Goal: Task Accomplishment & Management: Manage account settings

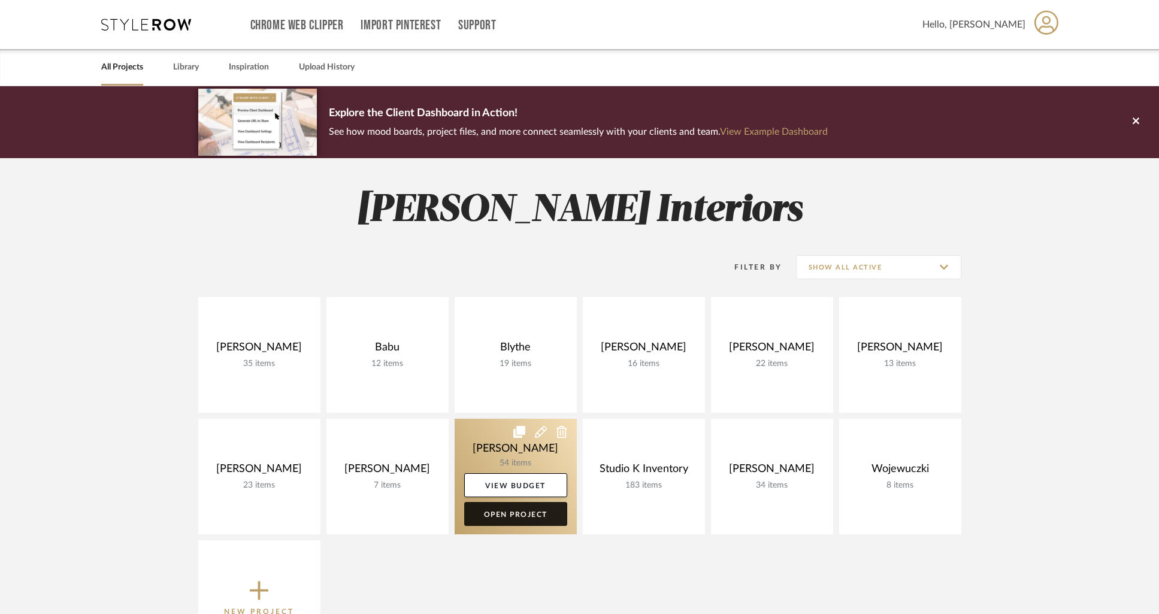
click at [510, 516] on link "Open Project" at bounding box center [515, 514] width 103 height 24
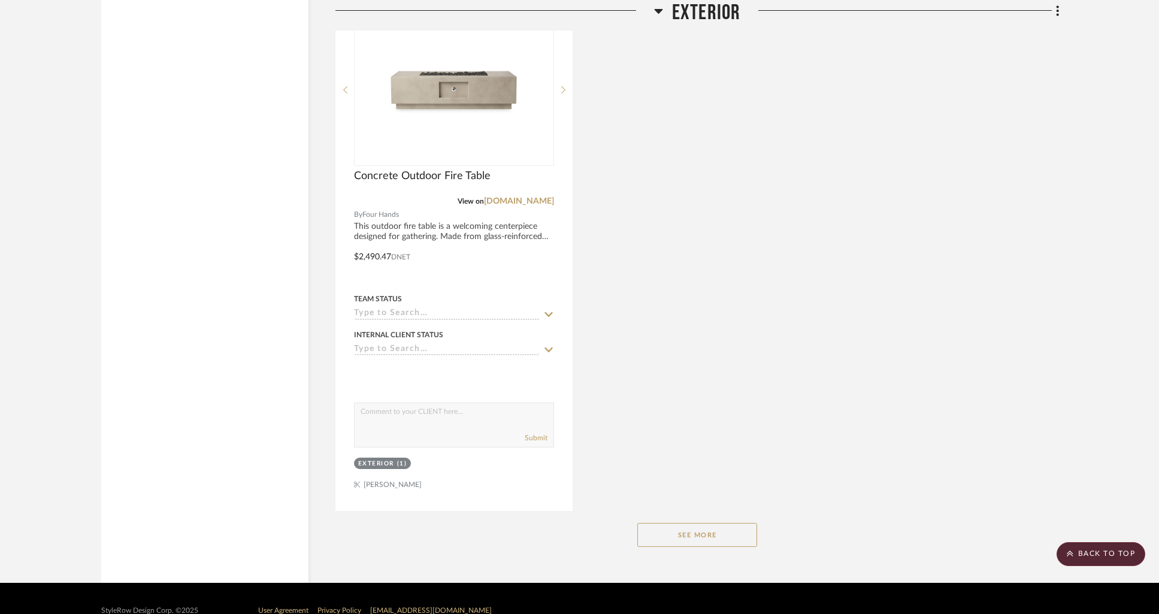
scroll to position [15731, 0]
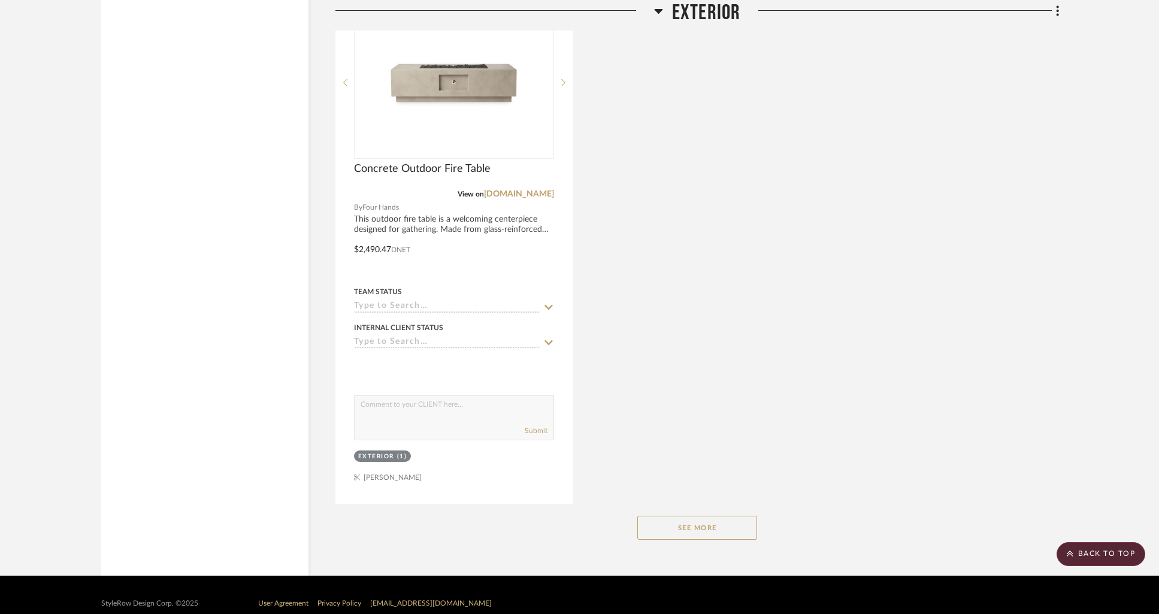
click at [713, 516] on button "See More" at bounding box center [697, 528] width 120 height 24
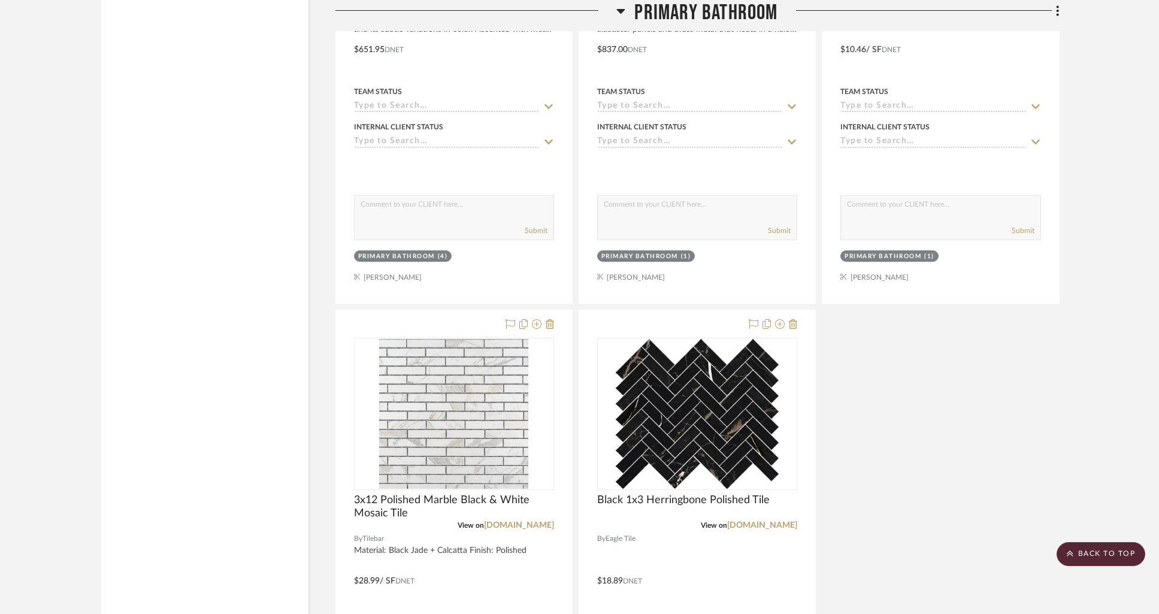
scroll to position [7713, 0]
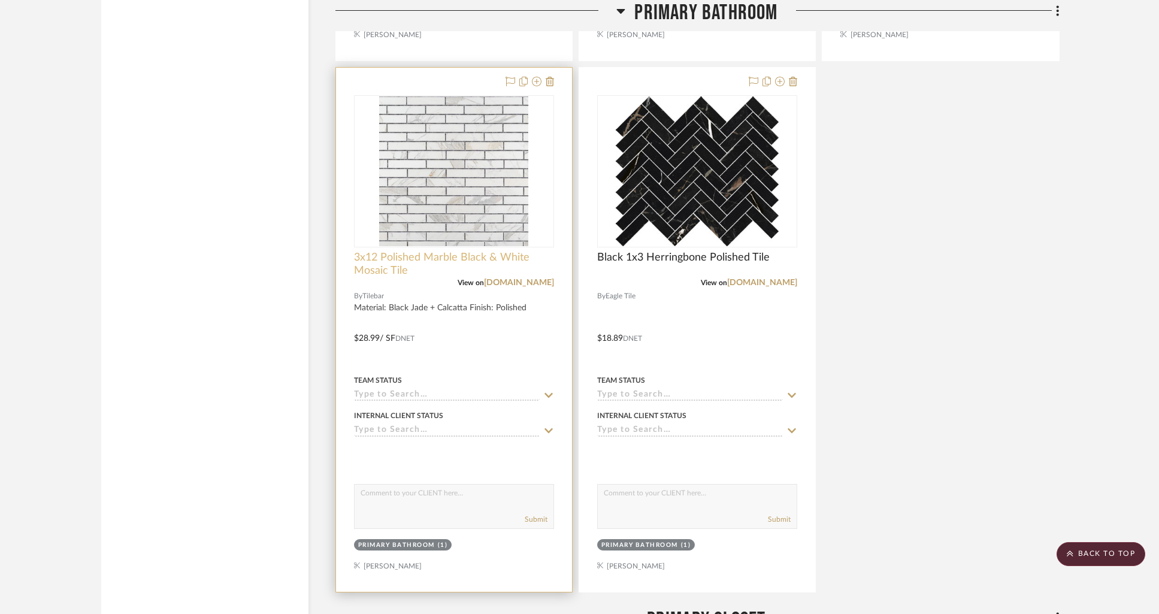
click at [456, 252] on span "3x12 Polished Marble Black & White Mosaic Tile" at bounding box center [454, 264] width 200 height 26
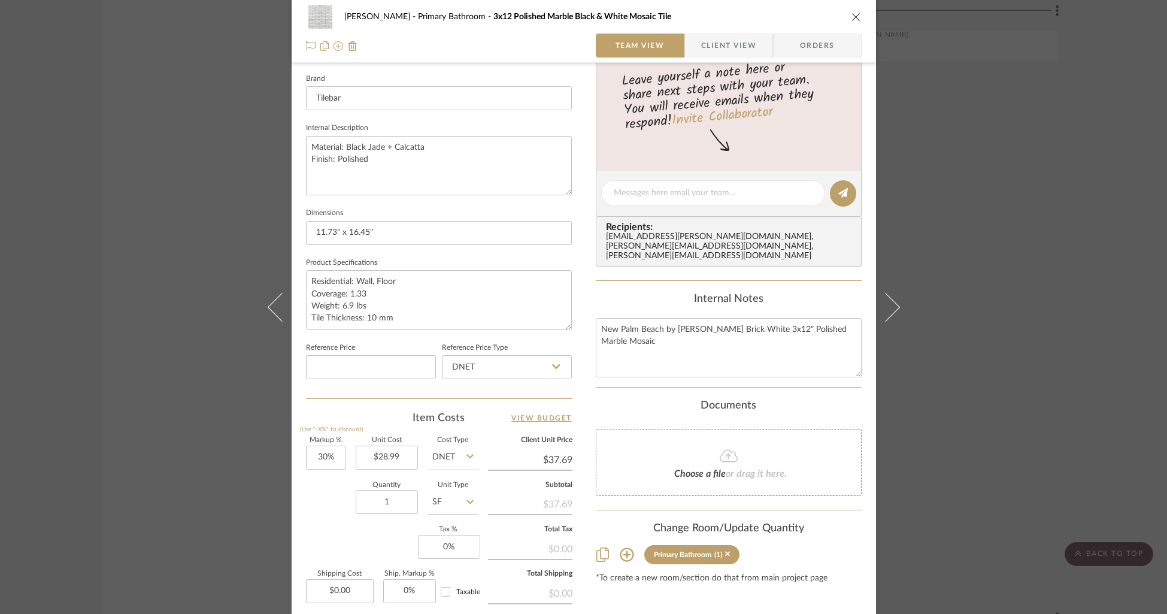
scroll to position [431, 0]
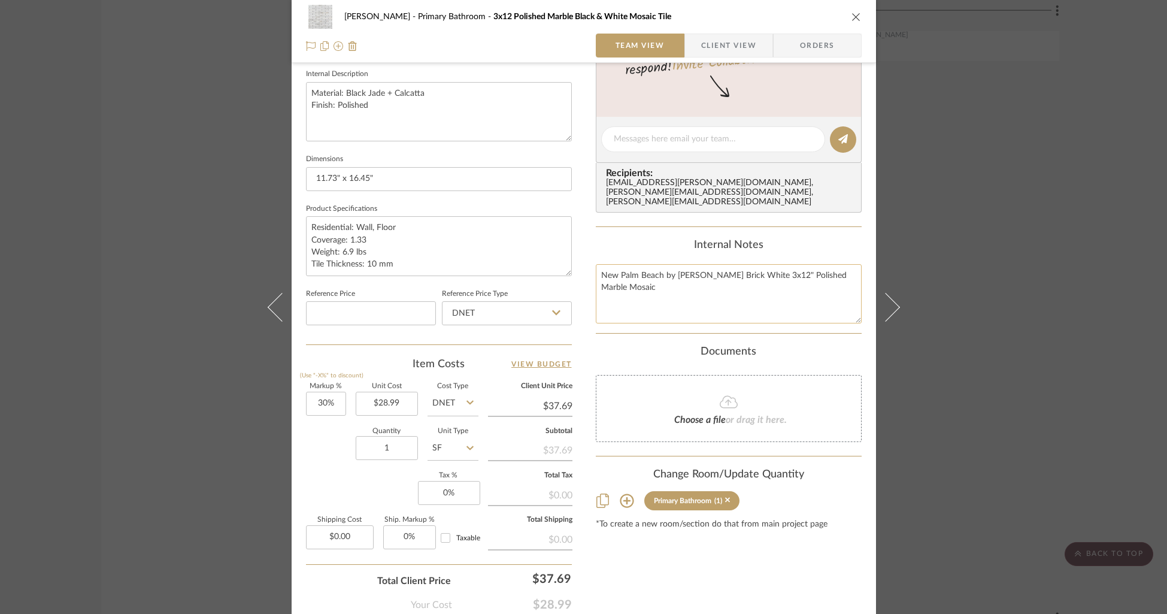
click at [674, 281] on textarea "New Palm Beach by [PERSON_NAME] Brick White 3x12" Polished Marble Mosaic" at bounding box center [729, 293] width 266 height 59
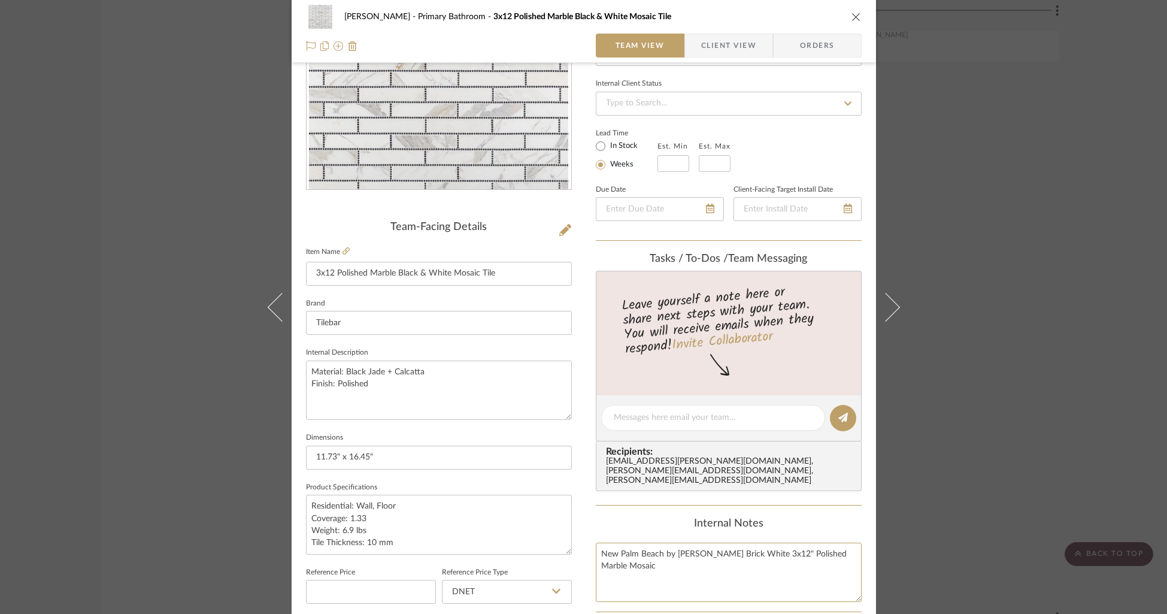
scroll to position [221, 0]
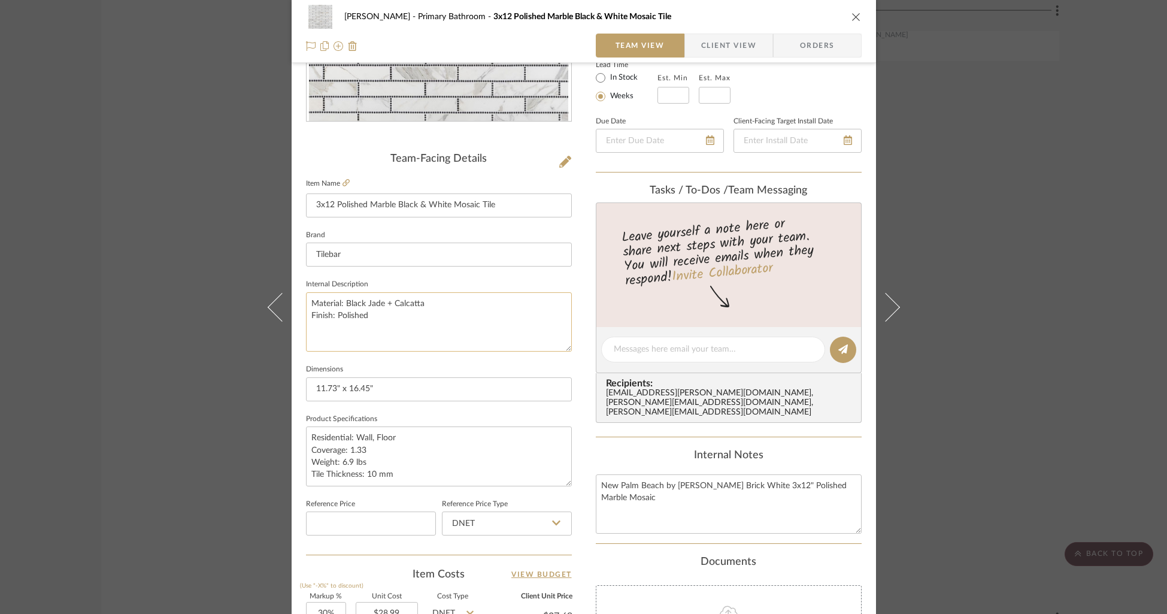
click at [382, 319] on textarea "Material: Black Jade + Calcatta Finish: Polished" at bounding box center [439, 321] width 266 height 59
click at [374, 316] on textarea "Material: Black Jade + Calcatta Finish: Polished" at bounding box center [439, 321] width 266 height 59
type textarea "Material: Black Jade + Calcatta Finish: Polished"
type textarea "Material: Black Jade + Calcatta Finish: Polished UPPER SHOWER & TUB WALLS IN MA…"
click at [807, 95] on div "Lead Time In Stock Weeks Est. Min Est. Max" at bounding box center [729, 80] width 266 height 47
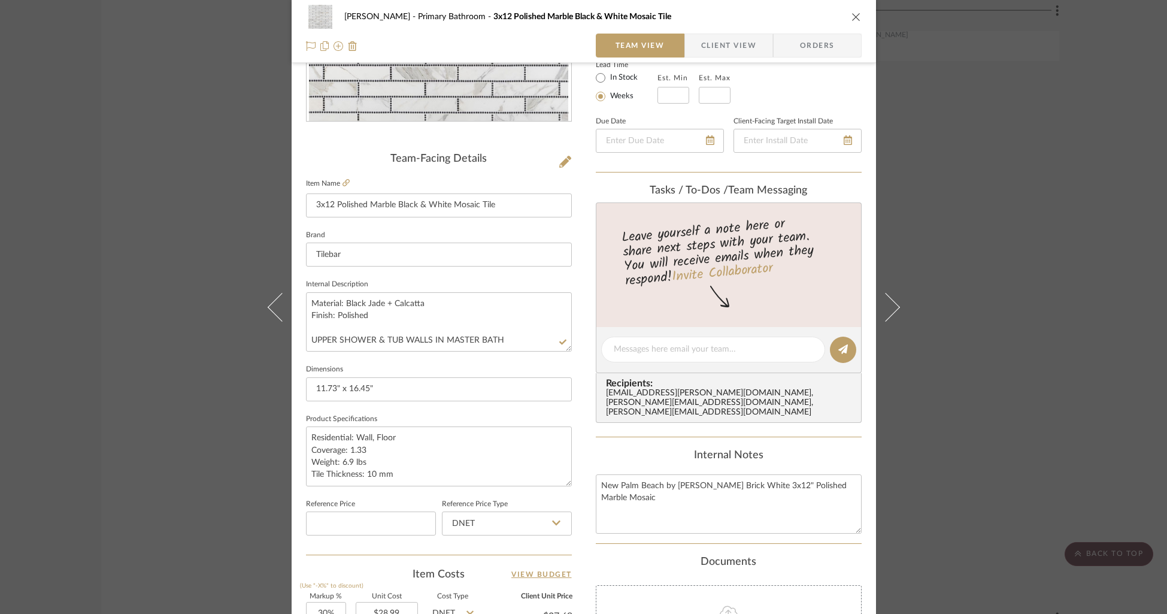
click at [852, 14] on icon "close" at bounding box center [857, 17] width 10 height 10
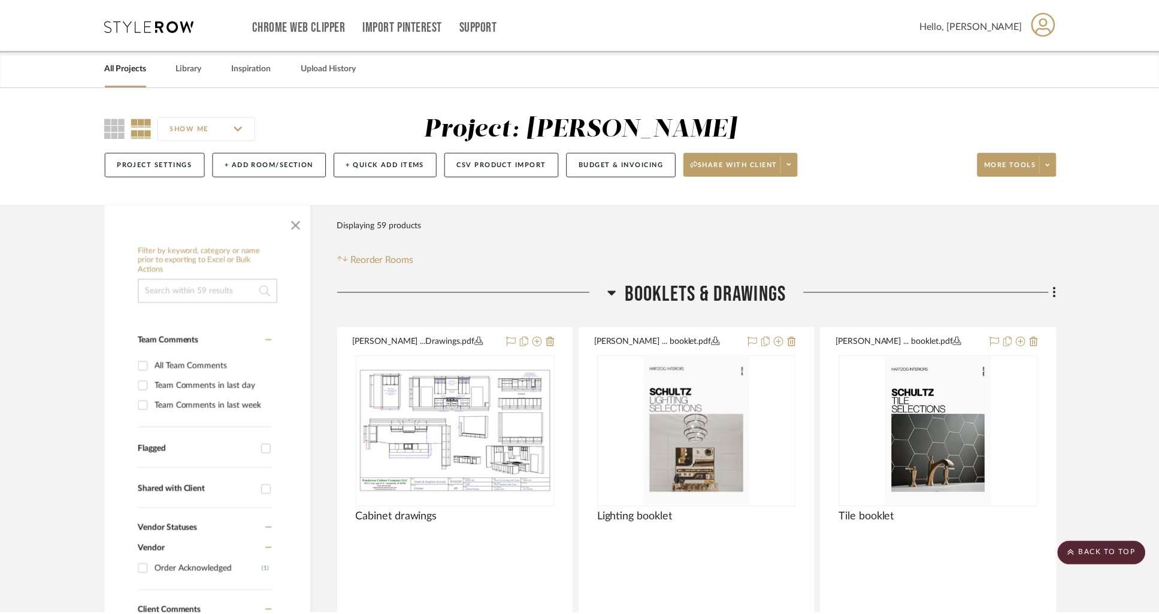
scroll to position [7713, 0]
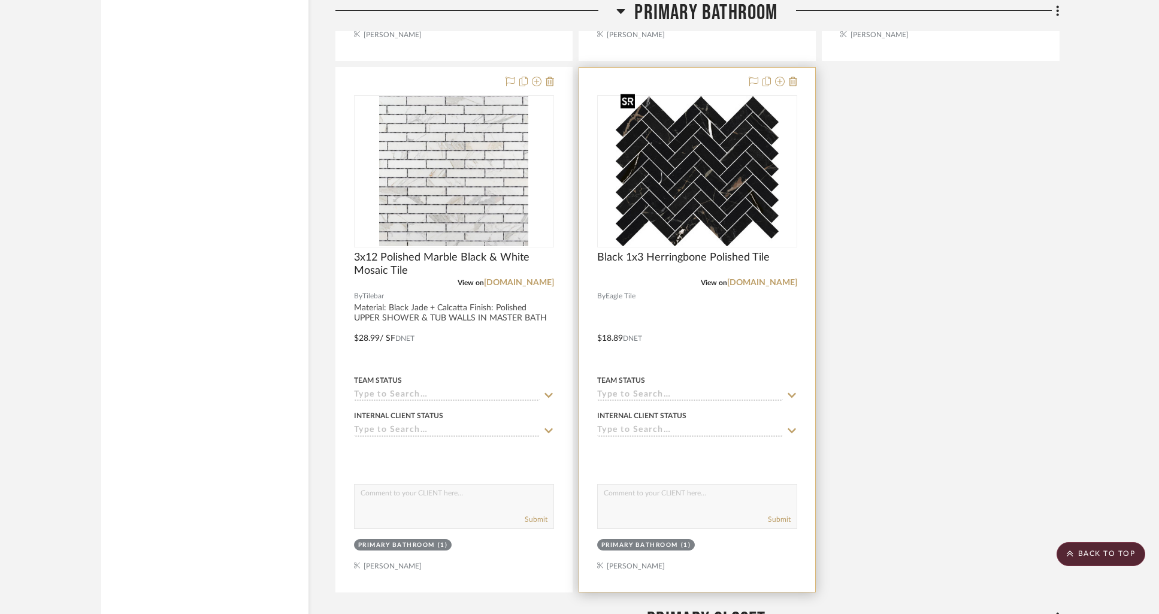
click at [688, 195] on img "0" at bounding box center [697, 171] width 163 height 150
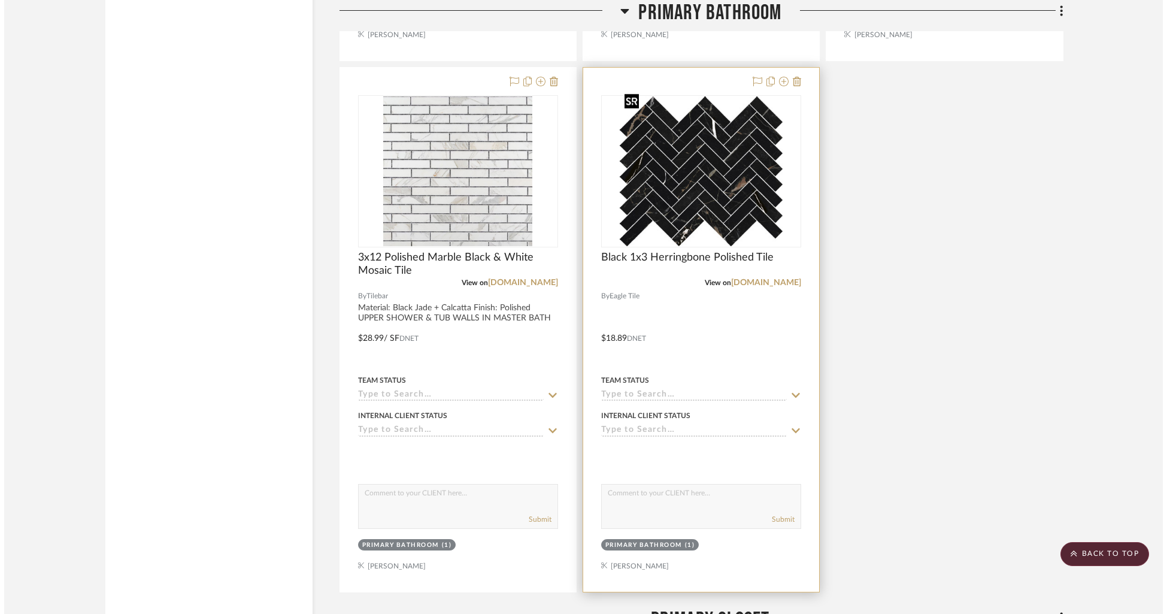
scroll to position [0, 0]
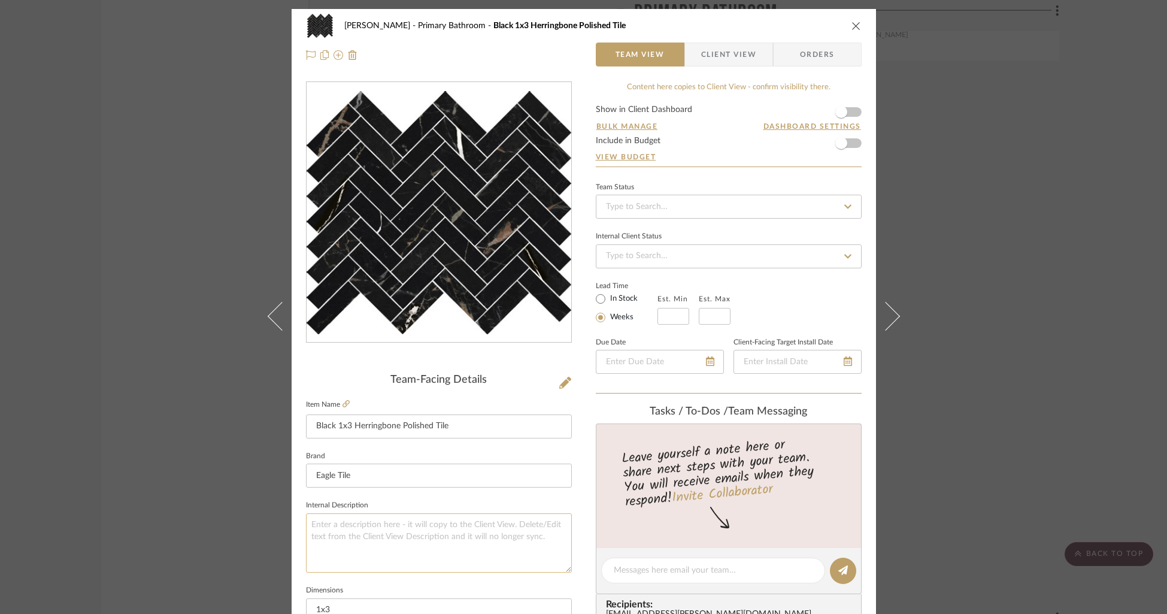
click at [329, 525] on textarea at bounding box center [439, 542] width 266 height 59
type textarea "M"
click at [380, 529] on textarea at bounding box center [439, 542] width 266 height 59
type textarea "MASTER BATH SHOWER FLOOR & BACK OF NICHE"
click at [700, 146] on form "Show in Client Dashboard Bulk Manage Dashboard Settings Include in Budget View …" at bounding box center [729, 135] width 266 height 61
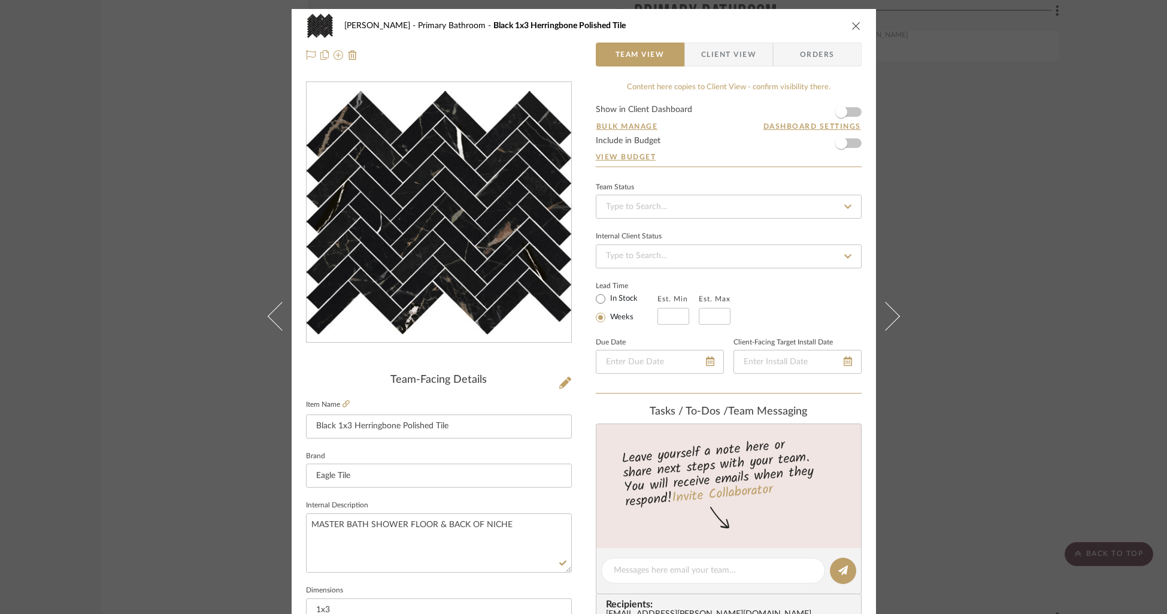
click at [852, 25] on icon "close" at bounding box center [857, 26] width 10 height 10
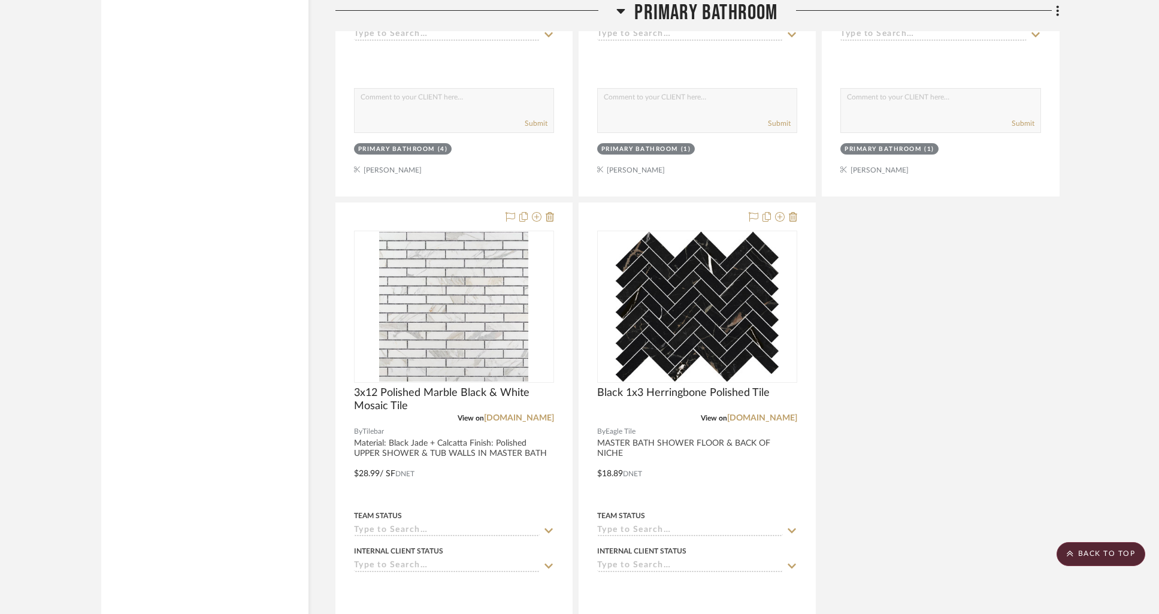
scroll to position [7575, 0]
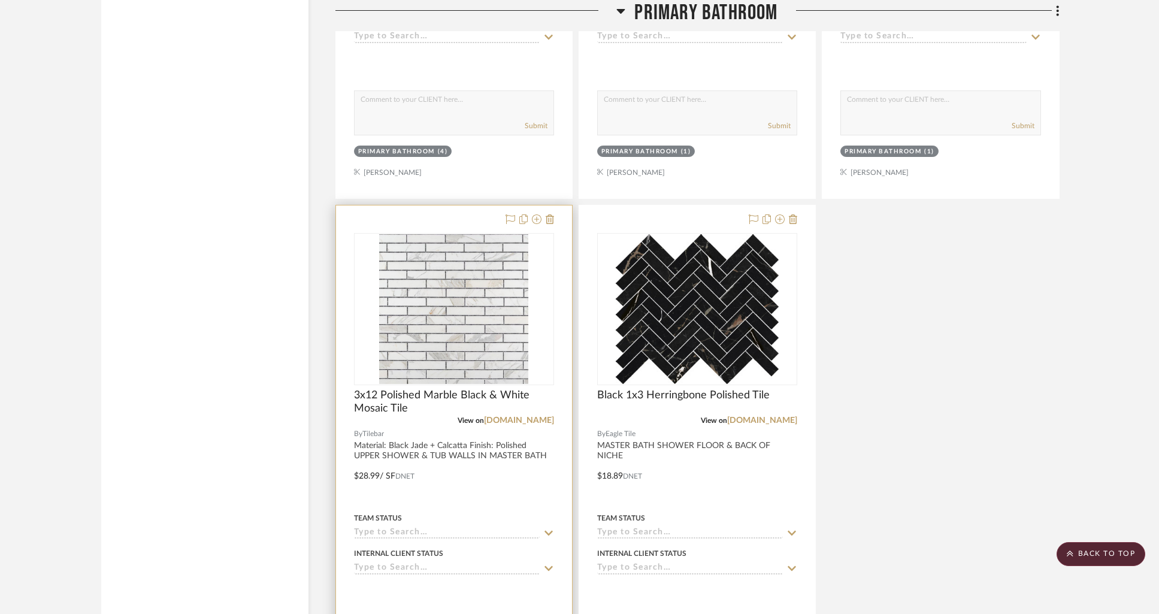
click at [497, 450] on div at bounding box center [454, 467] width 236 height 524
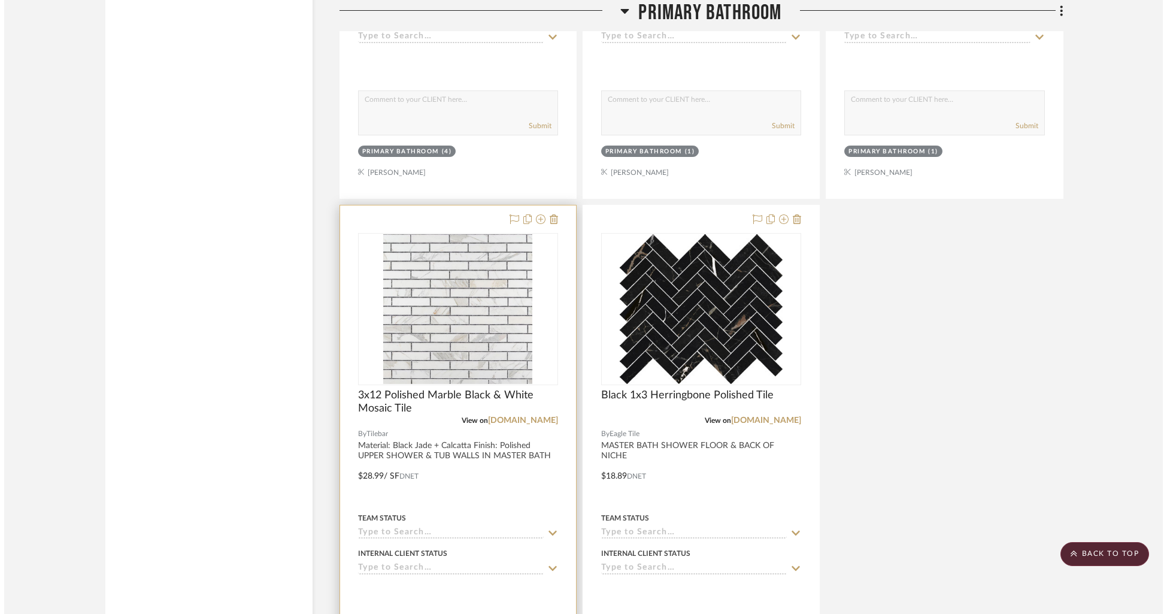
scroll to position [0, 0]
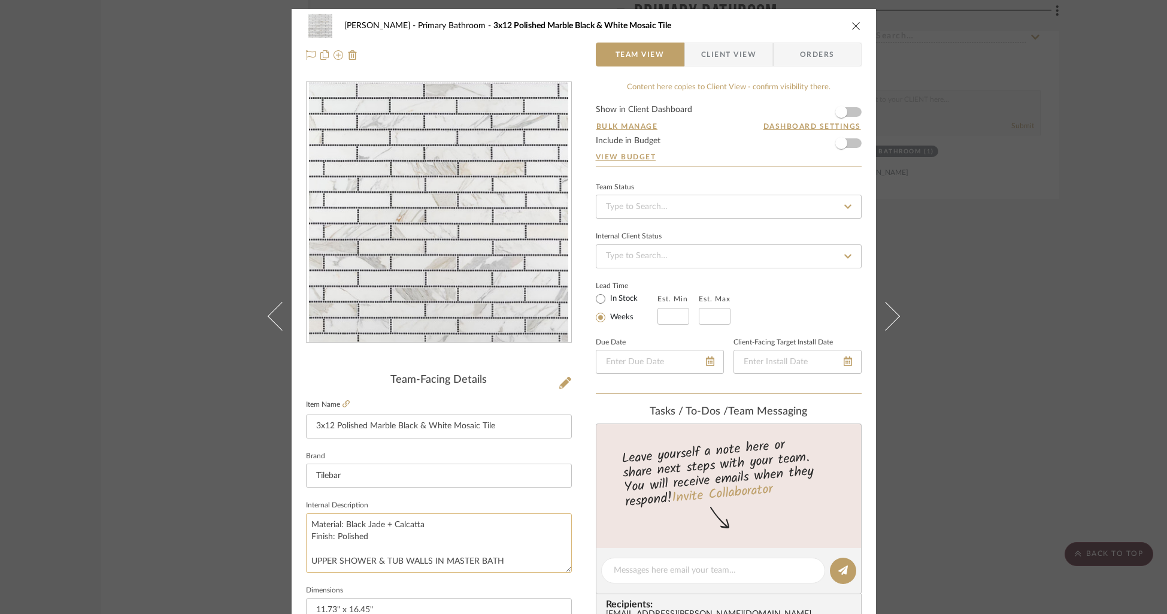
click at [307, 560] on textarea "Material: Black Jade + Calcatta Finish: Polished UPPER SHOWER & TUB WALLS IN MA…" at bounding box center [439, 542] width 266 height 59
type textarea "Material: Black Jade + Calcatta Finish: Polished *UPPER SHOWER & TUB WALLS IN M…"
click at [857, 23] on icon "close" at bounding box center [857, 26] width 10 height 10
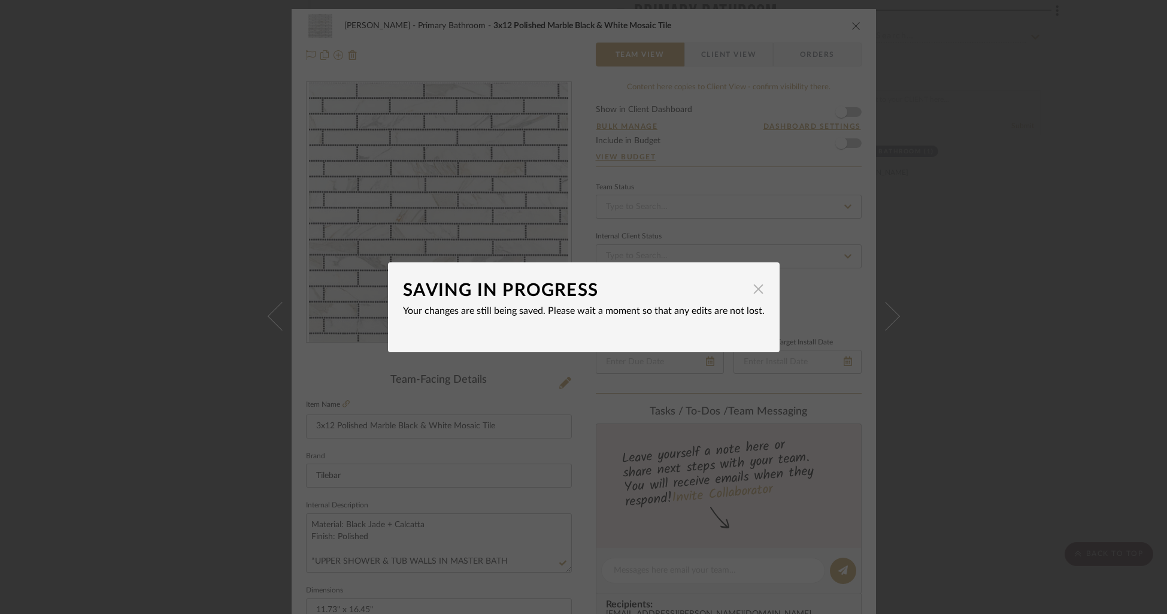
click at [756, 290] on span "button" at bounding box center [759, 289] width 24 height 24
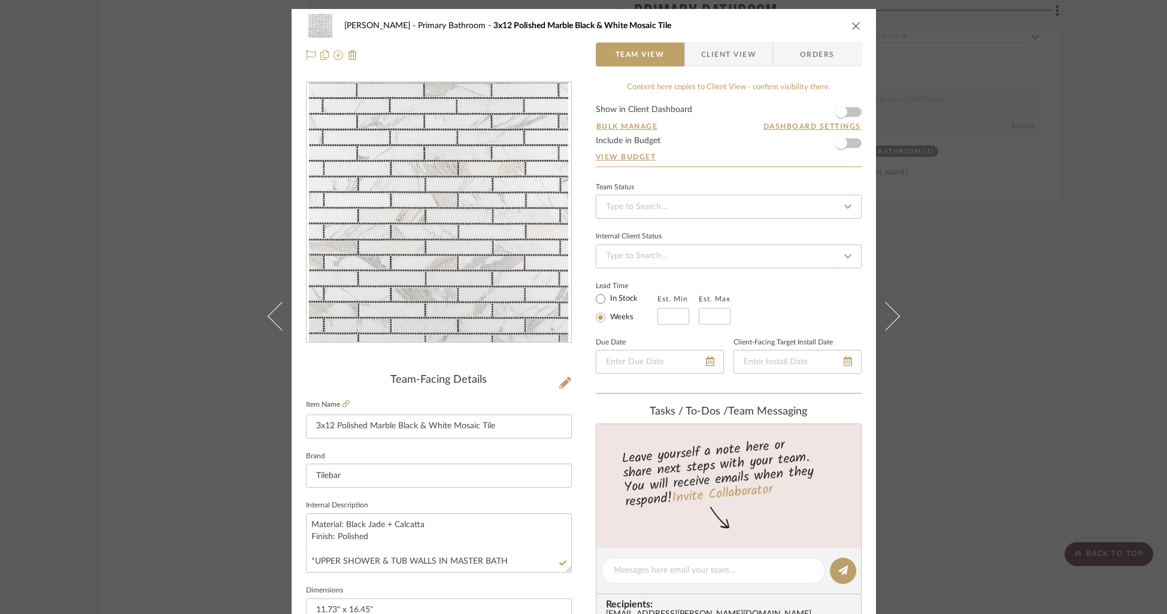
drag, startPoint x: 845, startPoint y: 24, endPoint x: 847, endPoint y: 33, distance: 9.2
click at [845, 24] on div "[PERSON_NAME] Primary Bathroom 3x12 Polished Marble Black & White Mosaic Tile" at bounding box center [584, 26] width 556 height 24
click at [858, 27] on div "[PERSON_NAME] Primary Bathroom 3x12 Polished Marble Black & White Mosaic Tile T…" at bounding box center [584, 40] width 585 height 63
click at [853, 29] on icon "close" at bounding box center [857, 26] width 10 height 10
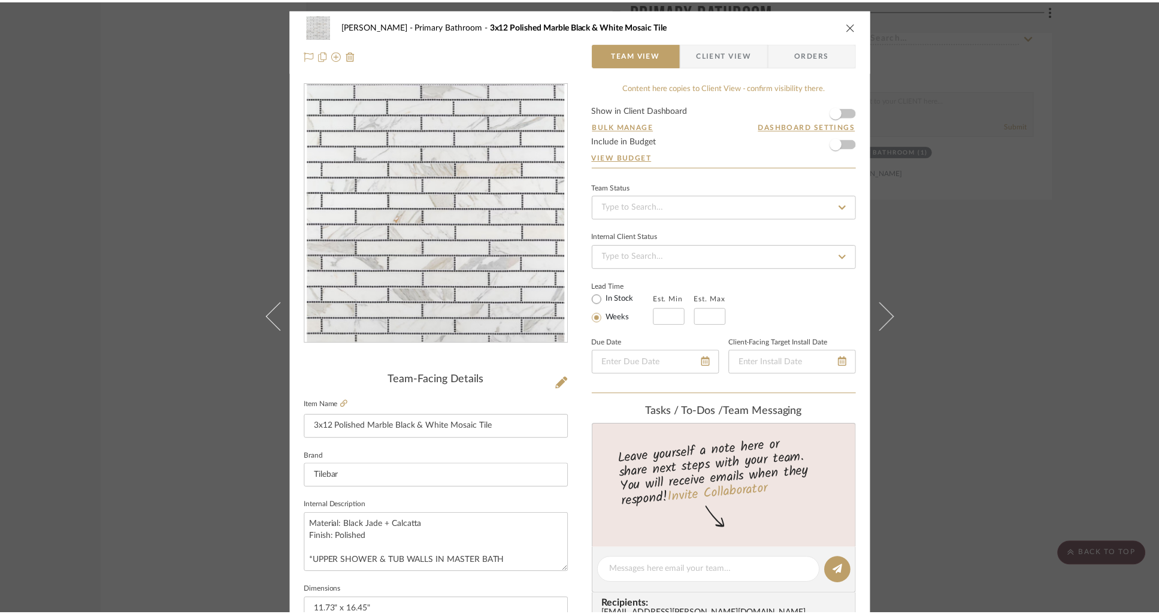
scroll to position [7575, 0]
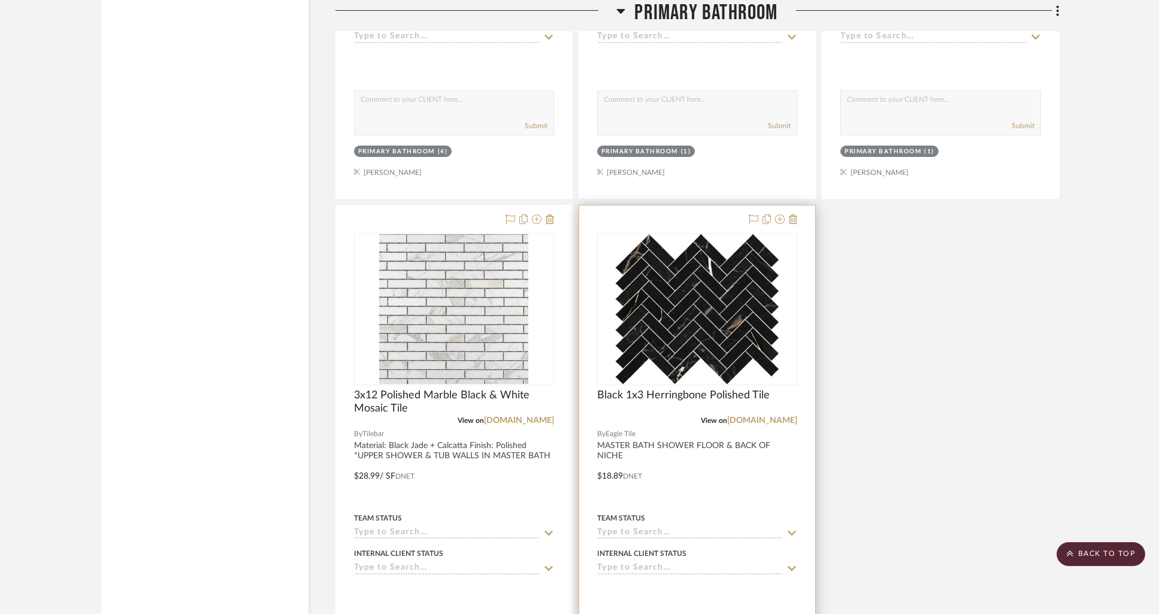
click at [677, 443] on div at bounding box center [697, 467] width 236 height 524
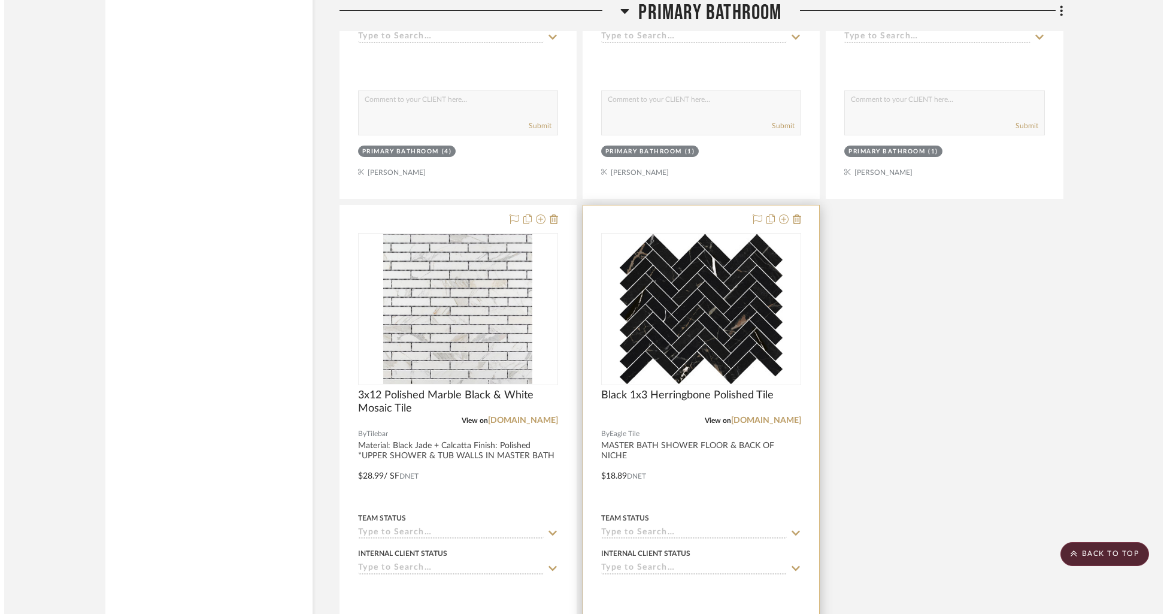
scroll to position [0, 0]
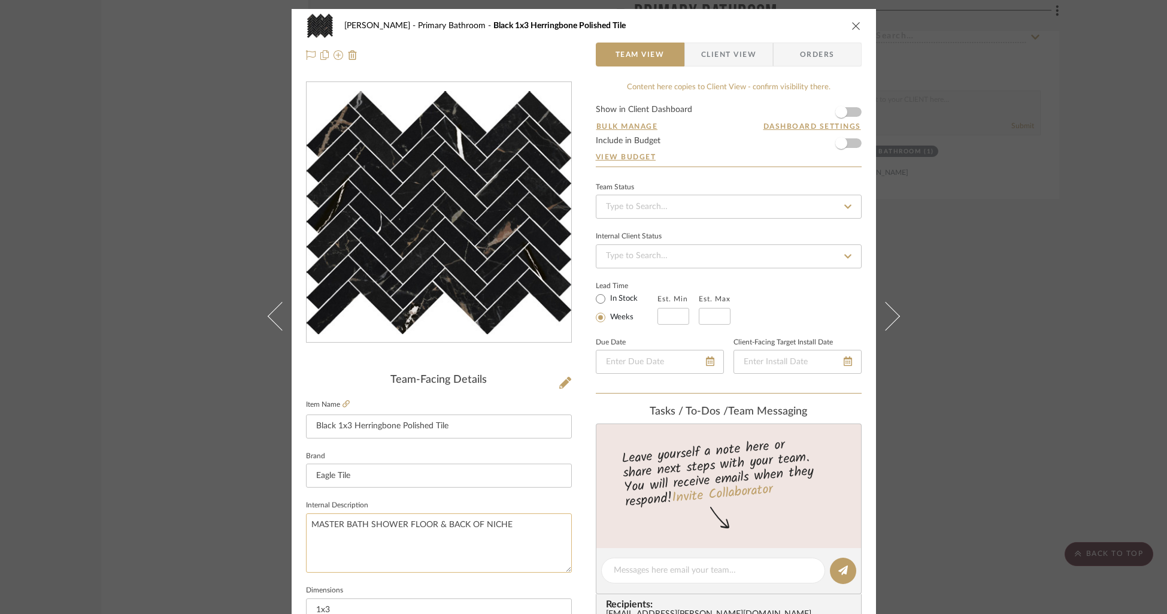
click at [307, 523] on textarea "MASTER BATH SHOWER FLOOR & BACK OF NICHE" at bounding box center [439, 542] width 266 height 59
click at [365, 547] on textarea "*MASTER BATH SHOWER FLOOR & BACK OF NICHE" at bounding box center [439, 542] width 266 height 59
type textarea "*MASTER BATH SHOWER FLOOR & BACK OF NICHE"
click at [853, 25] on icon "close" at bounding box center [857, 26] width 10 height 10
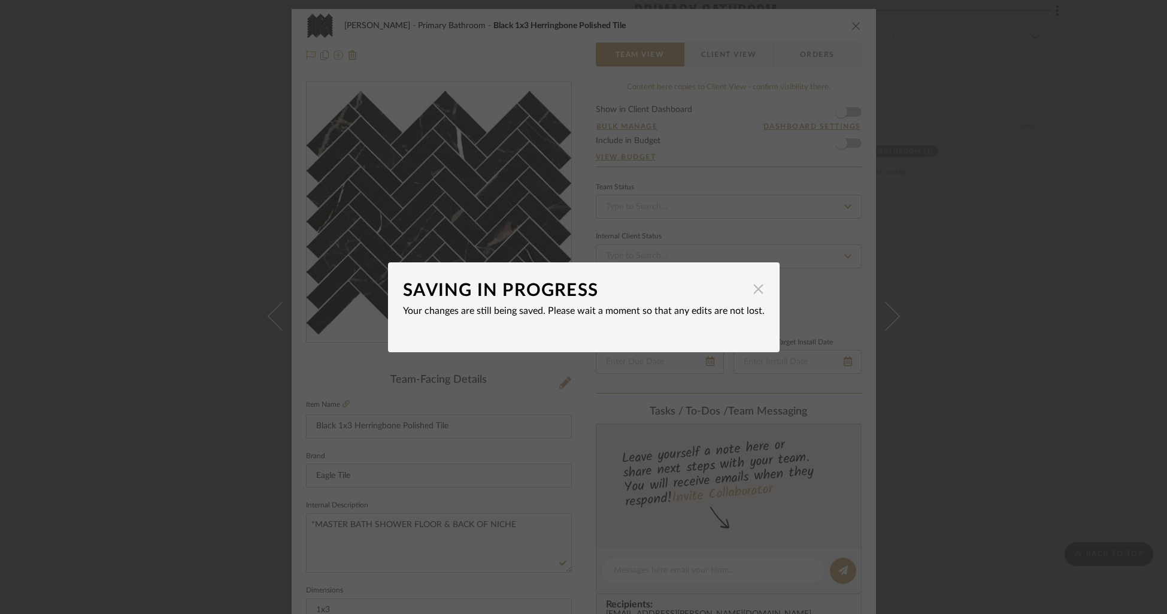
click at [754, 290] on span "button" at bounding box center [759, 289] width 24 height 24
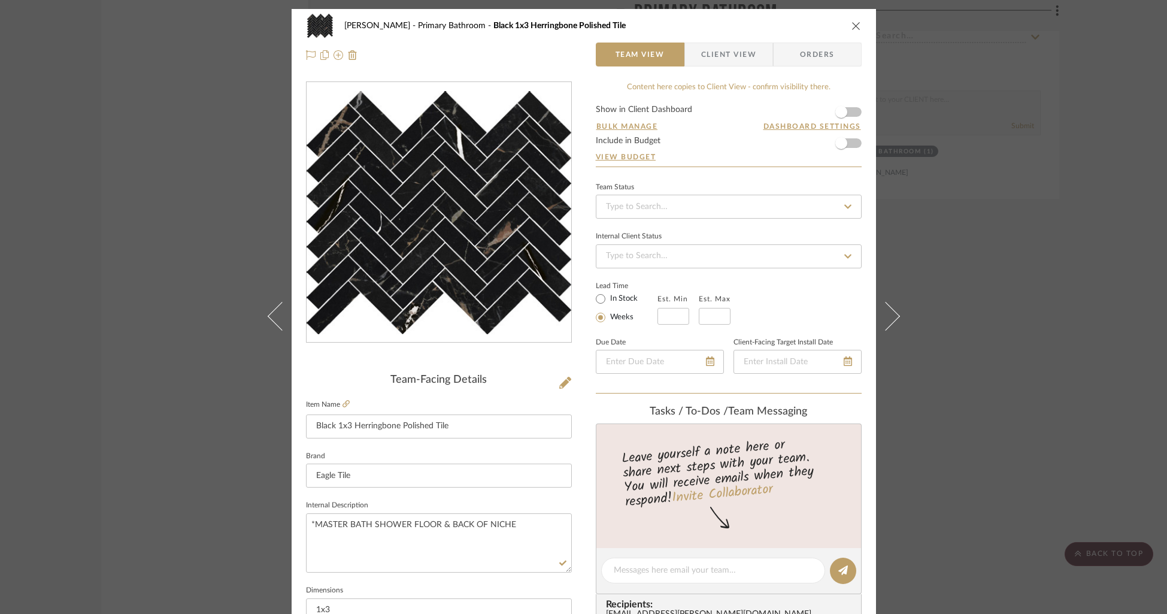
click at [854, 24] on icon "close" at bounding box center [857, 26] width 10 height 10
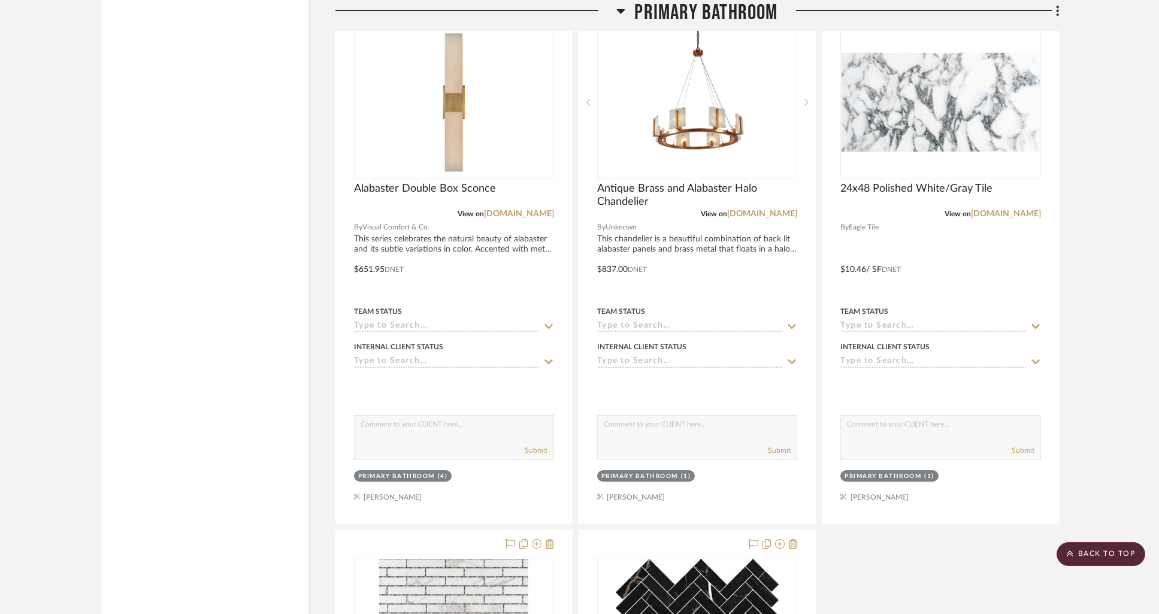
scroll to position [7194, 0]
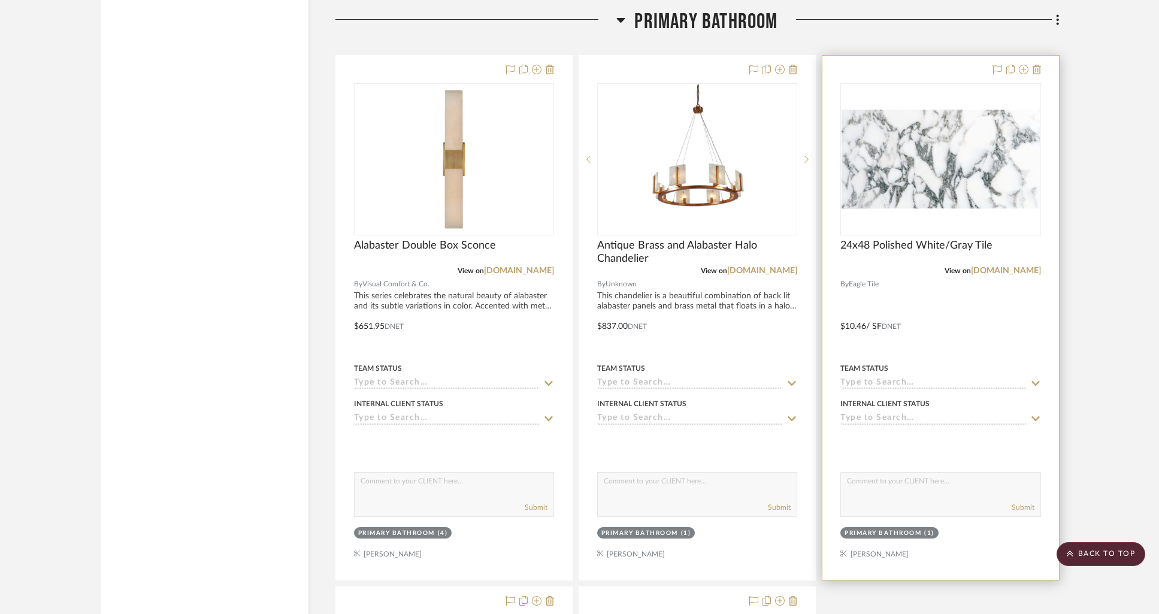
click at [940, 63] on div at bounding box center [940, 318] width 236 height 524
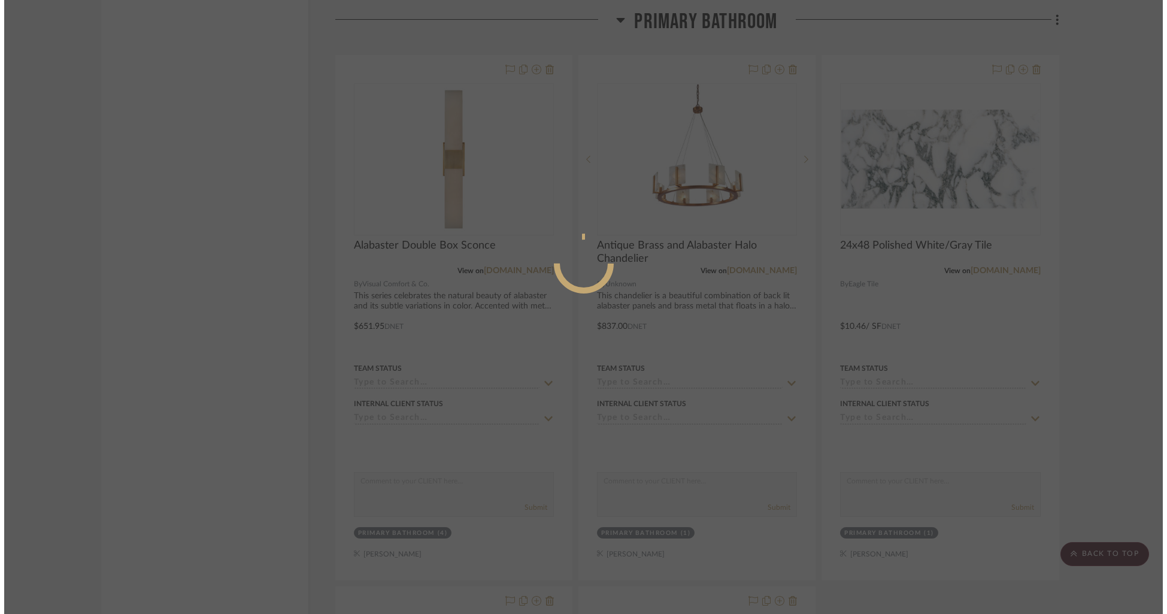
scroll to position [0, 0]
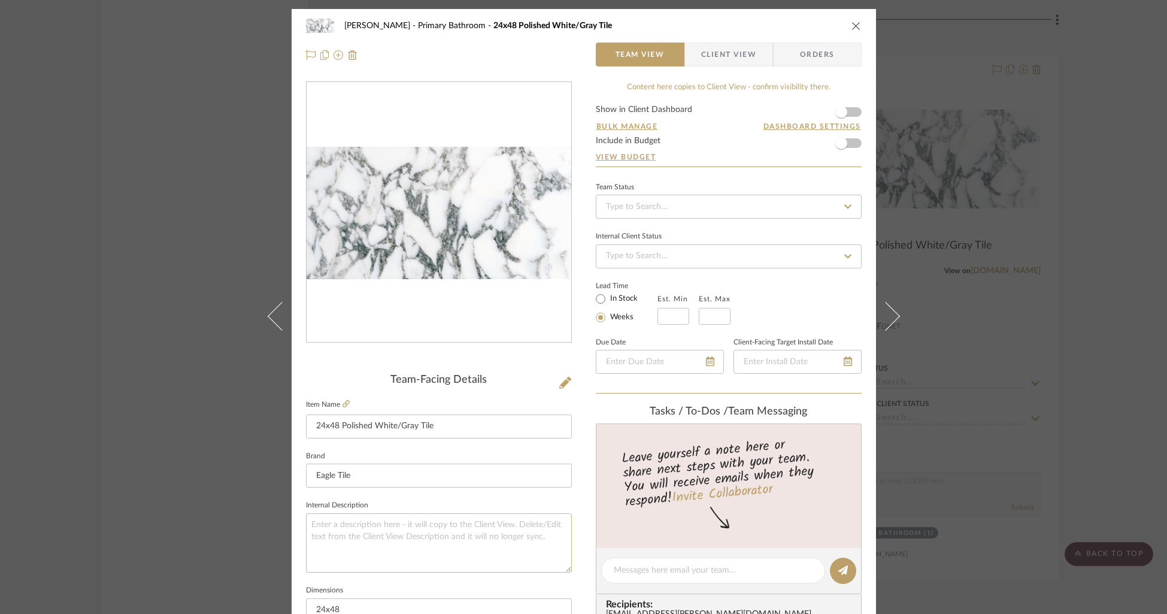
click at [348, 540] on textarea at bounding box center [439, 542] width 266 height 59
type textarea "*MASTER BATH FLOOR"
type textarea "*MASTER BATH FLOOR, SHOWER"
click at [404, 525] on textarea "*MASTER BATH FLOOR, SHOWER" at bounding box center [439, 542] width 266 height 59
click at [489, 524] on textarea "*MASTER BATH FLOOR, LOWER SHOWER" at bounding box center [439, 542] width 266 height 59
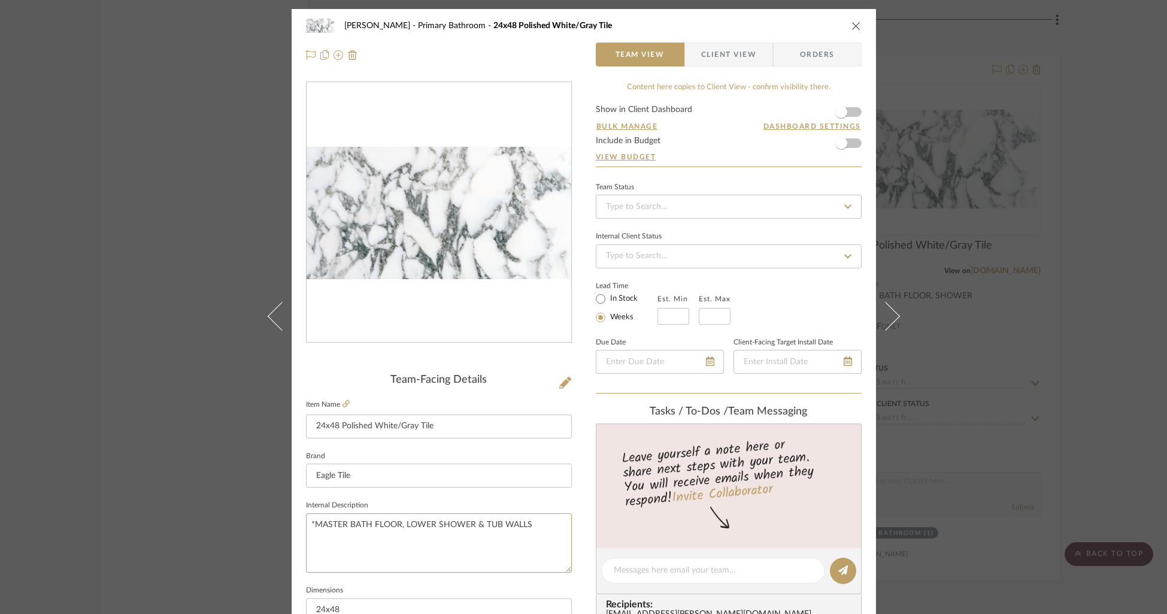
type textarea "*MASTER BATH FLOOR, LOWER SHOWER & TUB WALLS"
click at [545, 524] on textarea "*MASTER BATH FLOOR, LOWER SHOWER & TUB WALLS" at bounding box center [439, 542] width 266 height 59
type textarea "*MASTER BATH FLOOR, LOWER SHOWER & TUB WALLS & LAUNDRY ROOM"
click at [698, 126] on form "Show in Client Dashboard Bulk Manage Dashboard Settings Include in Budget View …" at bounding box center [729, 135] width 266 height 61
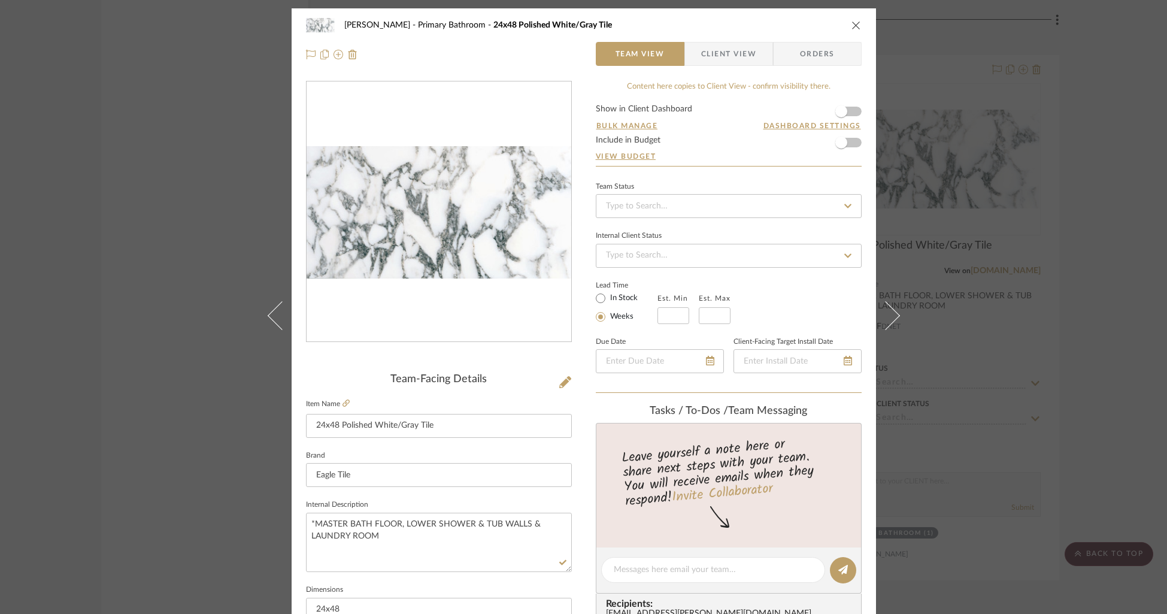
click at [852, 27] on icon "close" at bounding box center [857, 25] width 10 height 10
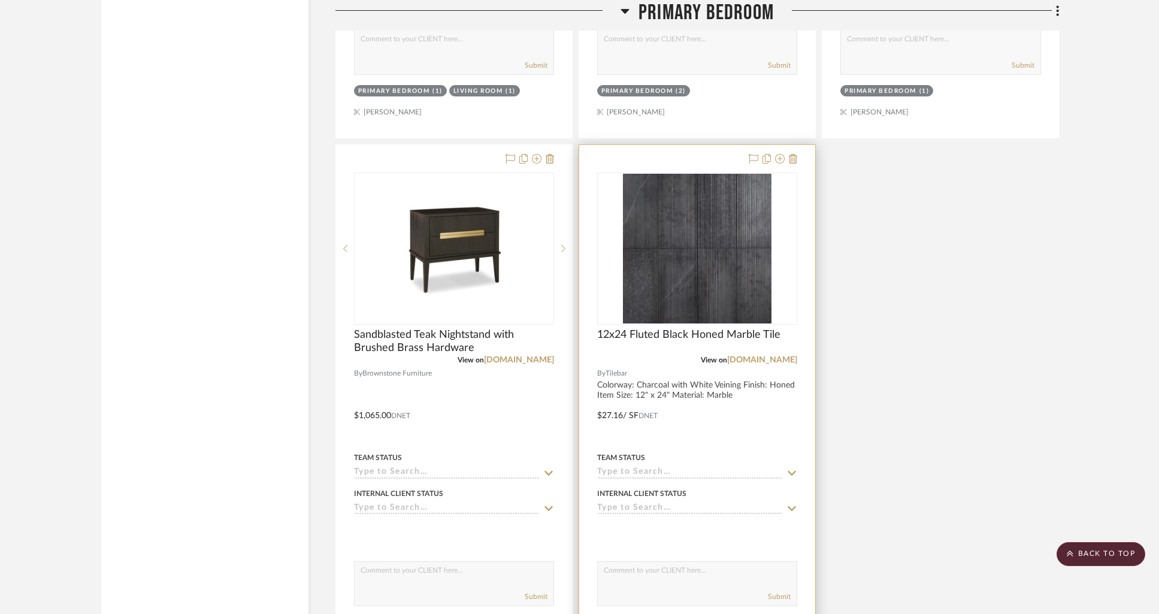
scroll to position [6519, 0]
click at [709, 329] on span "12x24 Fluted Black Honed Marble Tile" at bounding box center [688, 334] width 183 height 13
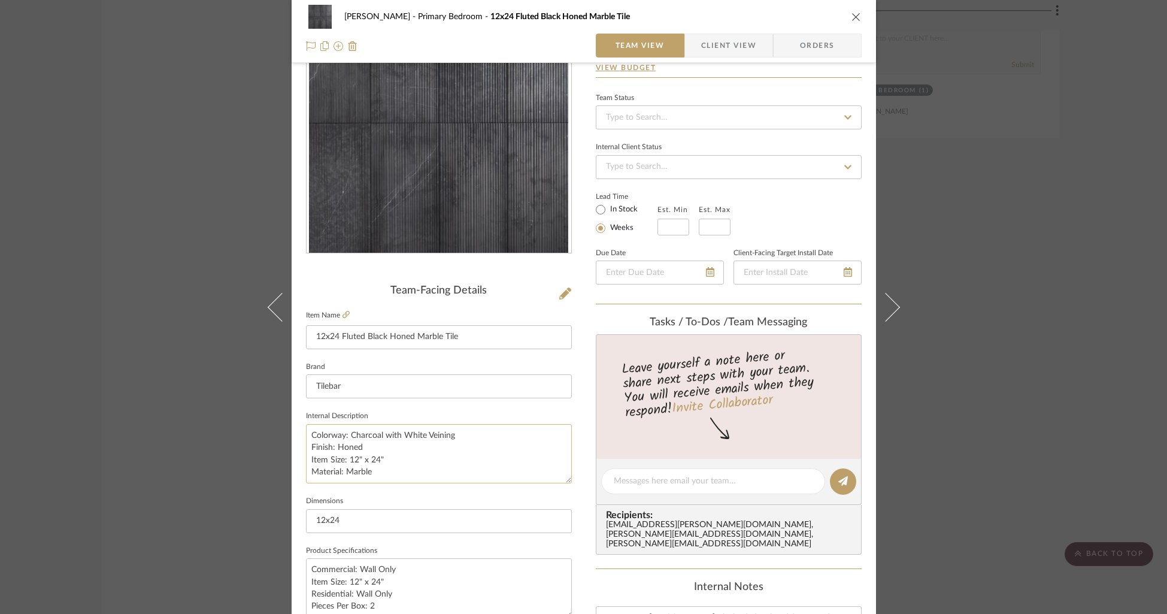
scroll to position [96, 0]
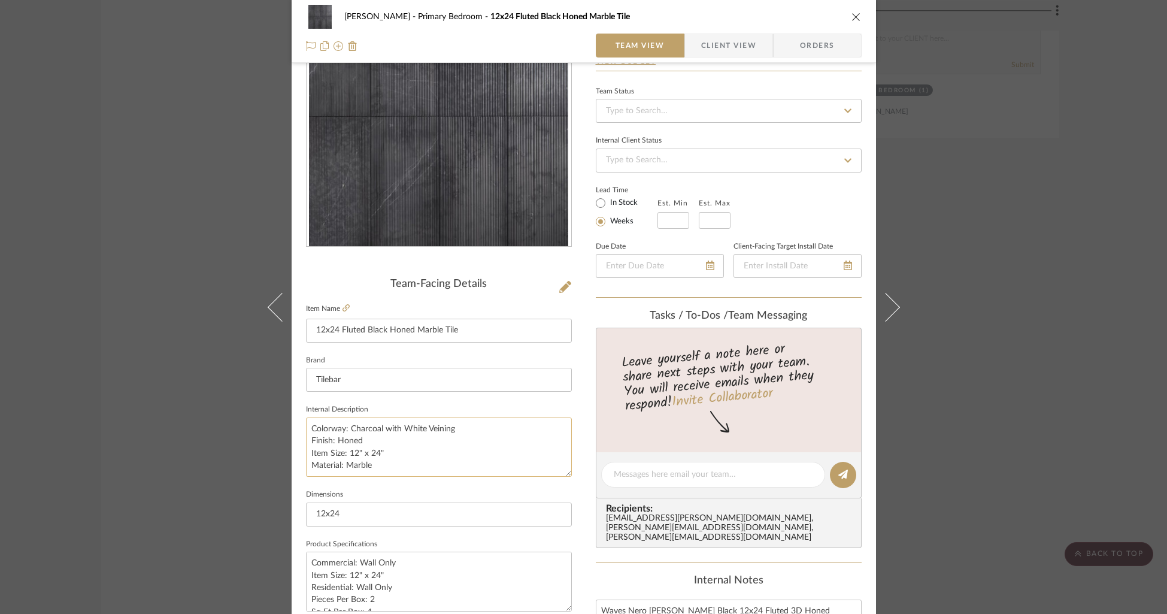
click at [394, 473] on textarea "Colorway: Charcoal with White Veining Finish: Honed Item Size: 12" x 24" Materi…" at bounding box center [439, 446] width 266 height 59
type textarea "Colorway: Charcoal with White Veining Finish: Honed Item Size: 12" x 24" Materi…"
click at [582, 391] on div "[PERSON_NAME] Primary Bedroom 12x24 Fluted Black Honed Marble Tile Team View Cl…" at bounding box center [584, 466] width 585 height 1106
drag, startPoint x: 848, startPoint y: 16, endPoint x: 837, endPoint y: 7, distance: 14.9
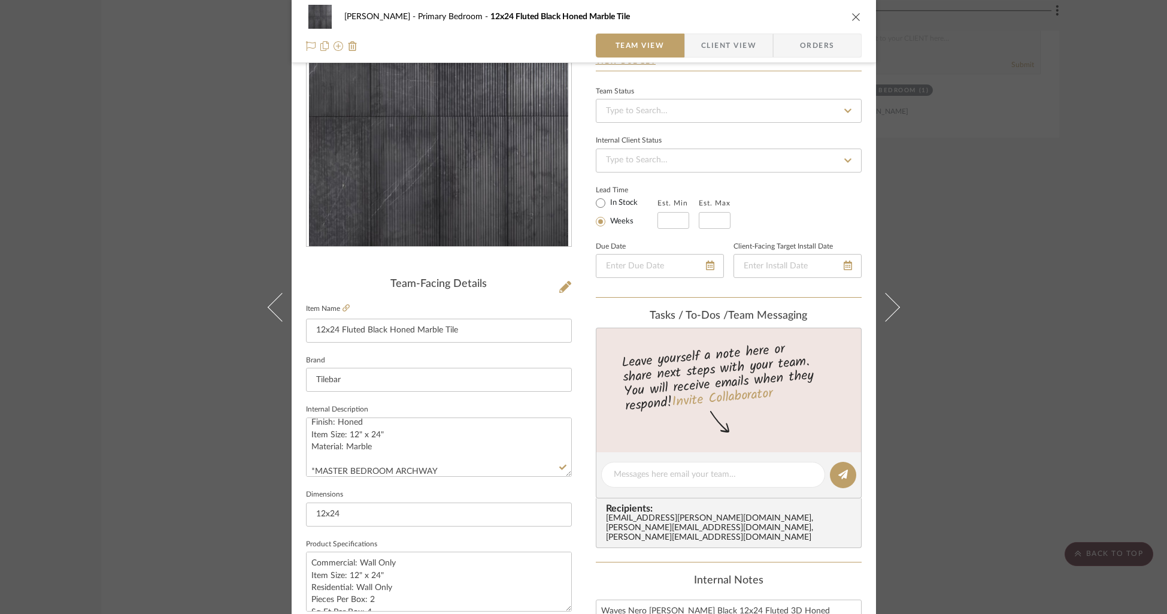
click at [852, 16] on icon "close" at bounding box center [857, 17] width 10 height 10
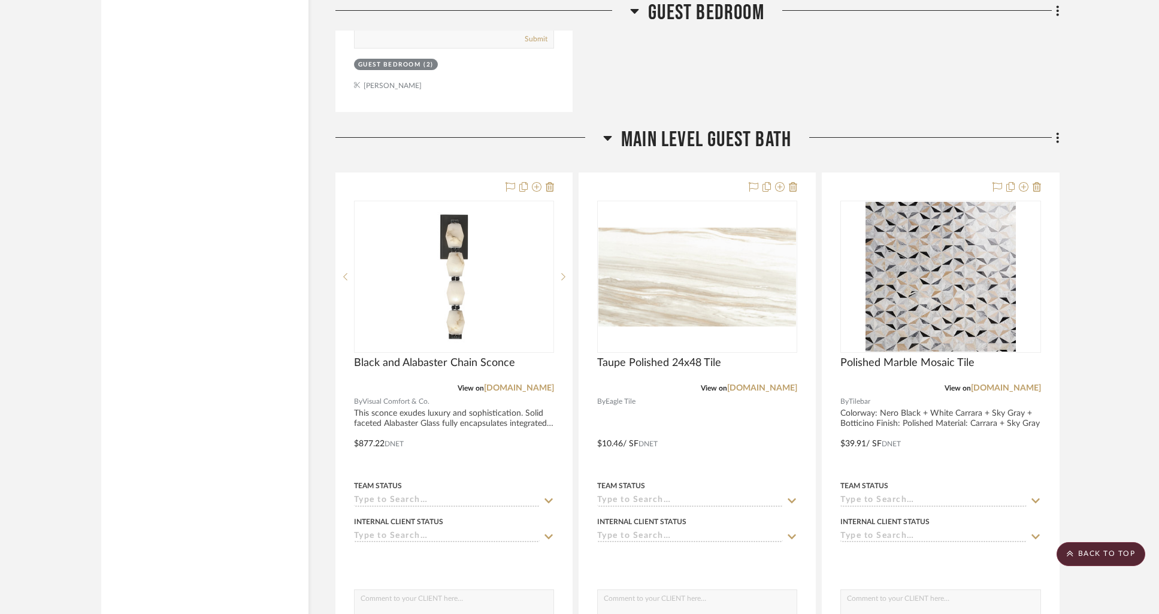
scroll to position [9964, 0]
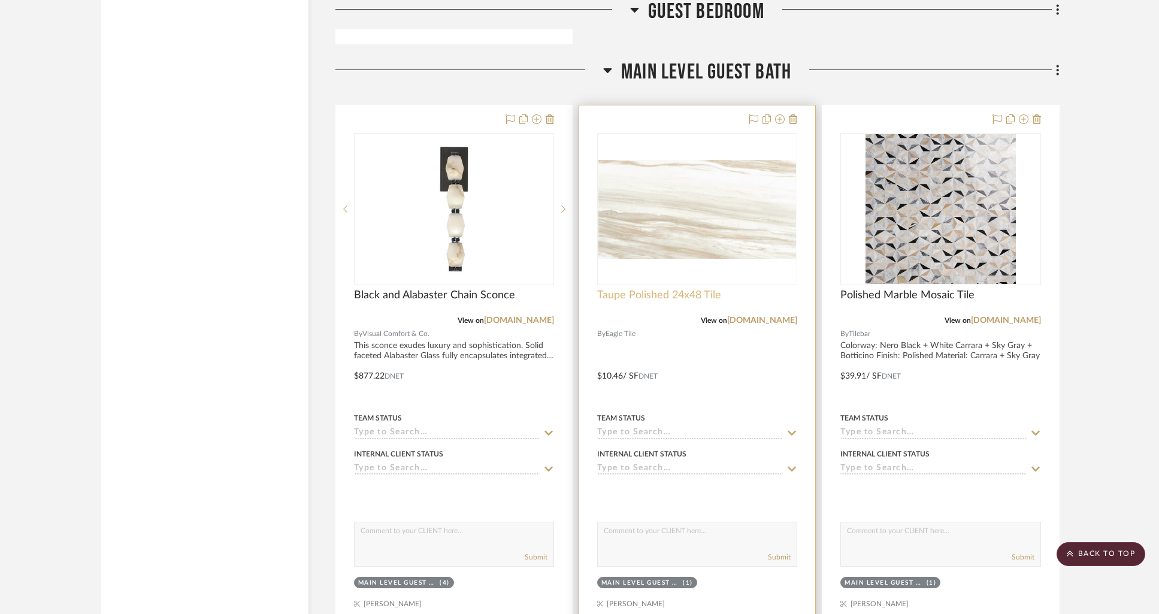
click at [703, 289] on span "Taupe Polished 24x48 Tile" at bounding box center [659, 295] width 124 height 13
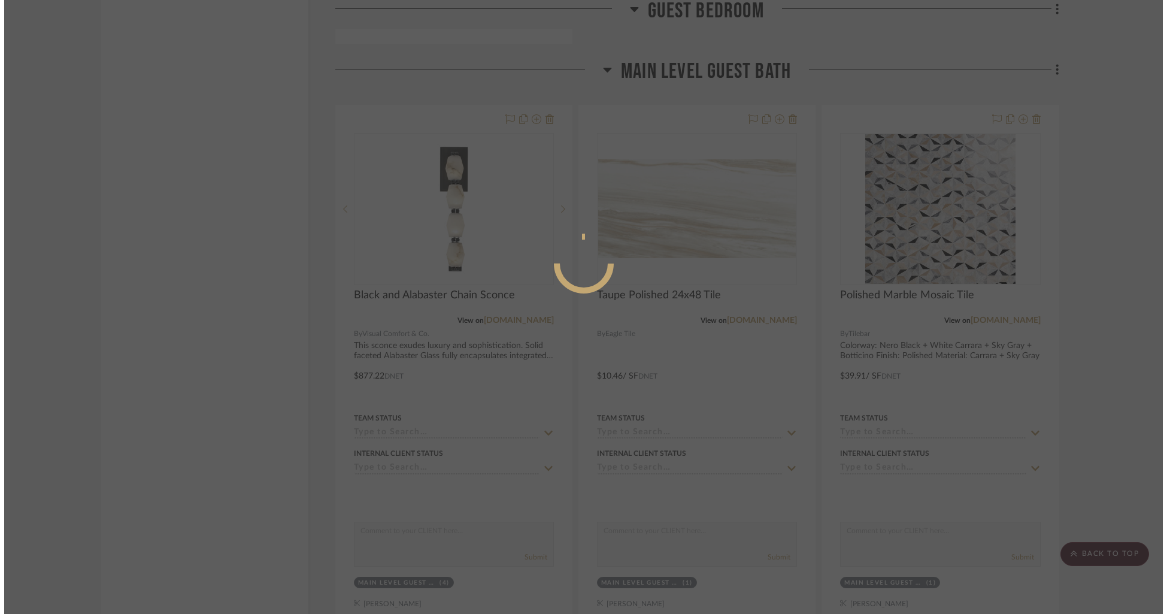
scroll to position [0, 0]
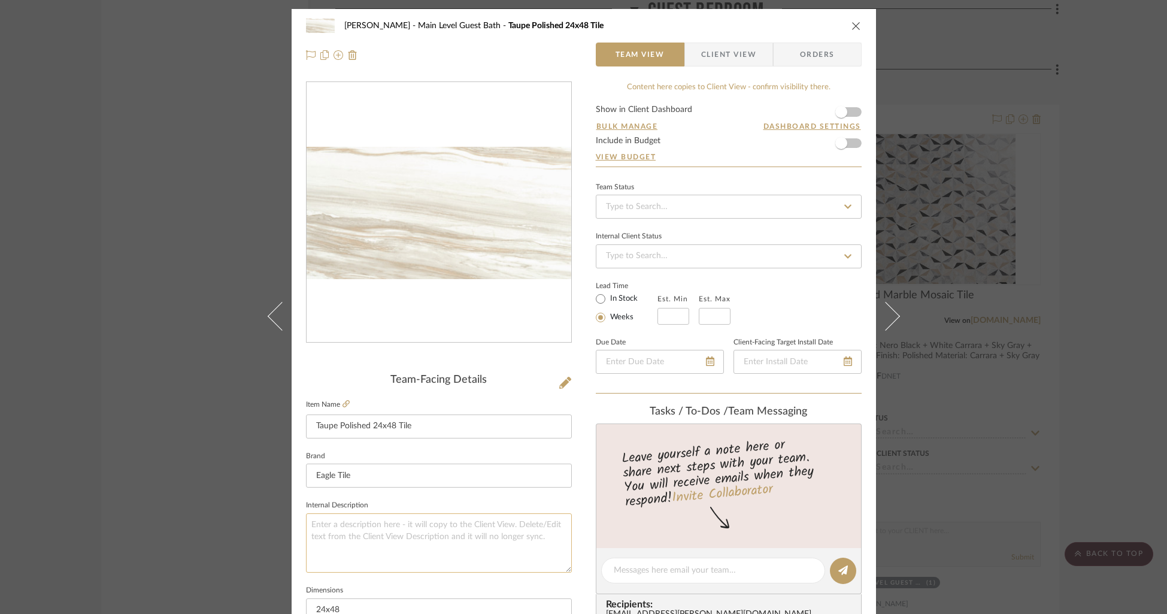
click at [385, 524] on textarea at bounding box center [439, 542] width 266 height 59
type textarea "*MAIN LEVEL GUEST BATH"
type textarea "*MAIN LEVEL GUEST BATH FLOOR &"
type textarea "*MAIN LEVEL GUEST BATH FLOOR & SHOWER WALLS"
drag, startPoint x: 706, startPoint y: 138, endPoint x: 845, endPoint y: 31, distance: 175.0
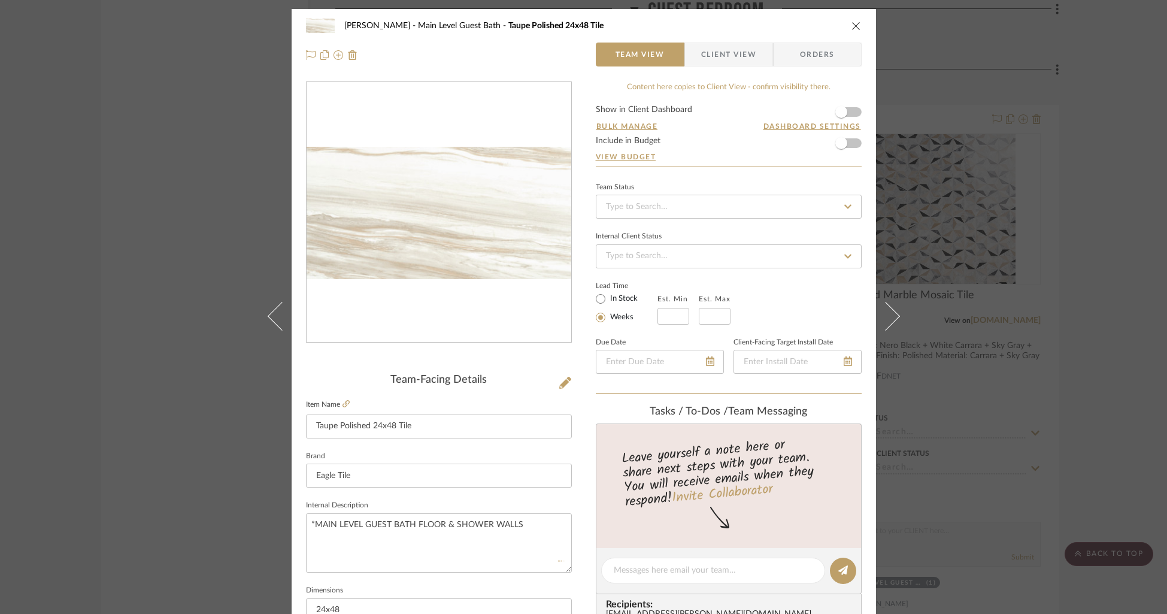
click at [707, 138] on form "Show in Client Dashboard Bulk Manage Dashboard Settings Include in Budget View …" at bounding box center [729, 135] width 266 height 61
click at [853, 20] on button "close" at bounding box center [856, 25] width 11 height 11
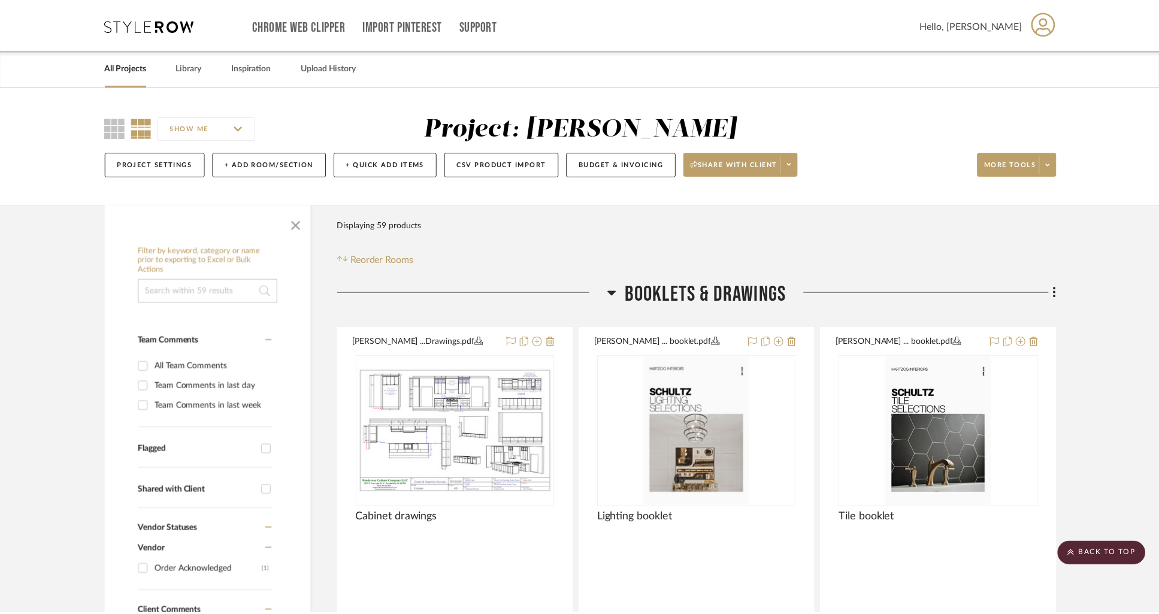
scroll to position [9964, 0]
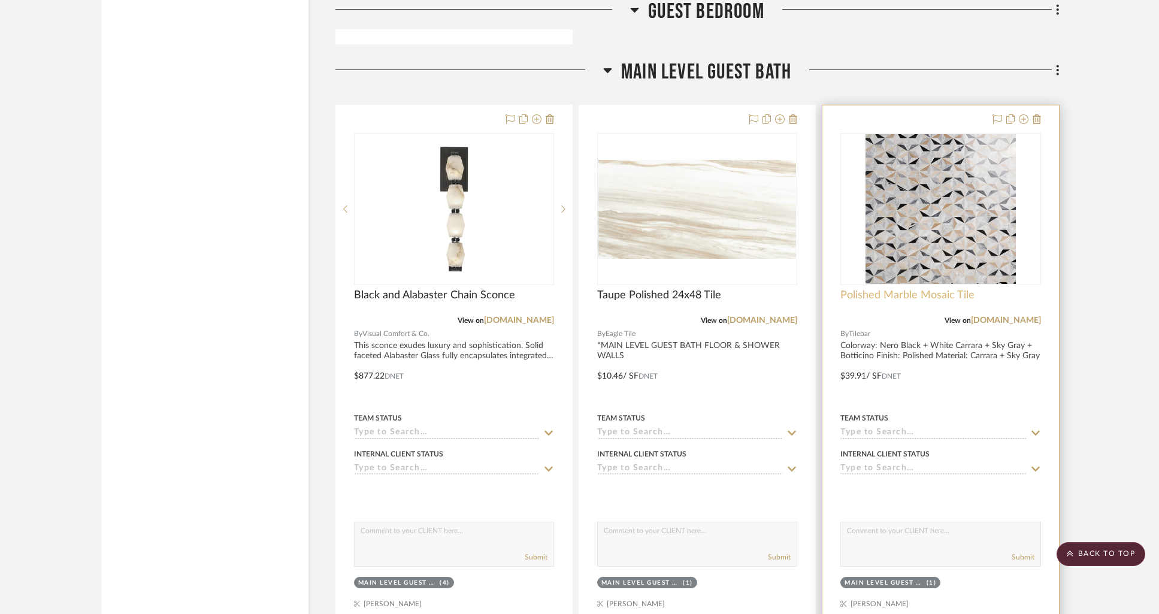
click at [895, 289] on span "Polished Marble Mosaic Tile" at bounding box center [907, 295] width 134 height 13
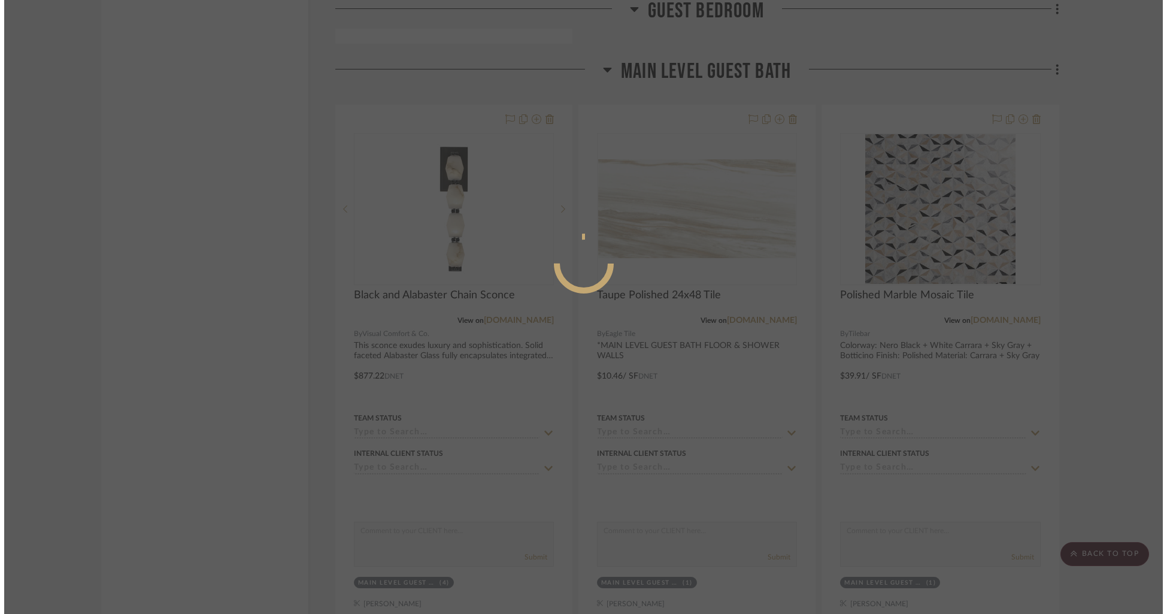
scroll to position [0, 0]
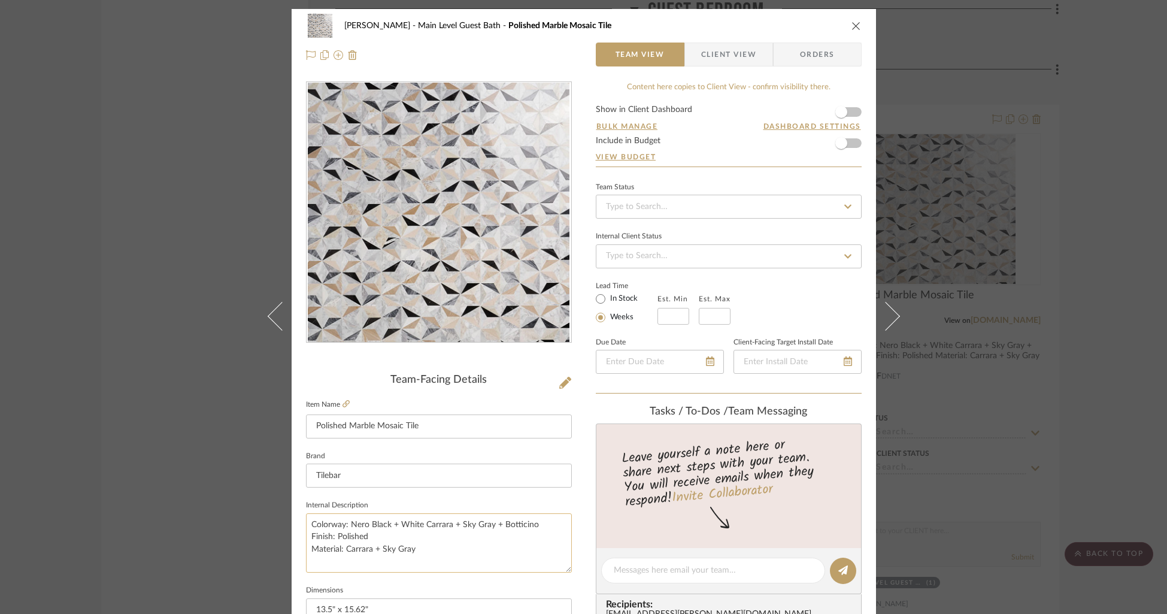
click at [432, 549] on textarea "Colorway: Nero Black + White Carrara + Sky Gray + Botticino Finish: Polished Ma…" at bounding box center [439, 542] width 266 height 59
type textarea "Colorway: Nero Black + White Carrara + Sky Gray + Botticino Finish: Polished Ma…"
click at [474, 503] on fieldset "Internal Description Colorway: Nero Black + White Carrara + Sky Gray + Botticin…" at bounding box center [439, 534] width 266 height 75
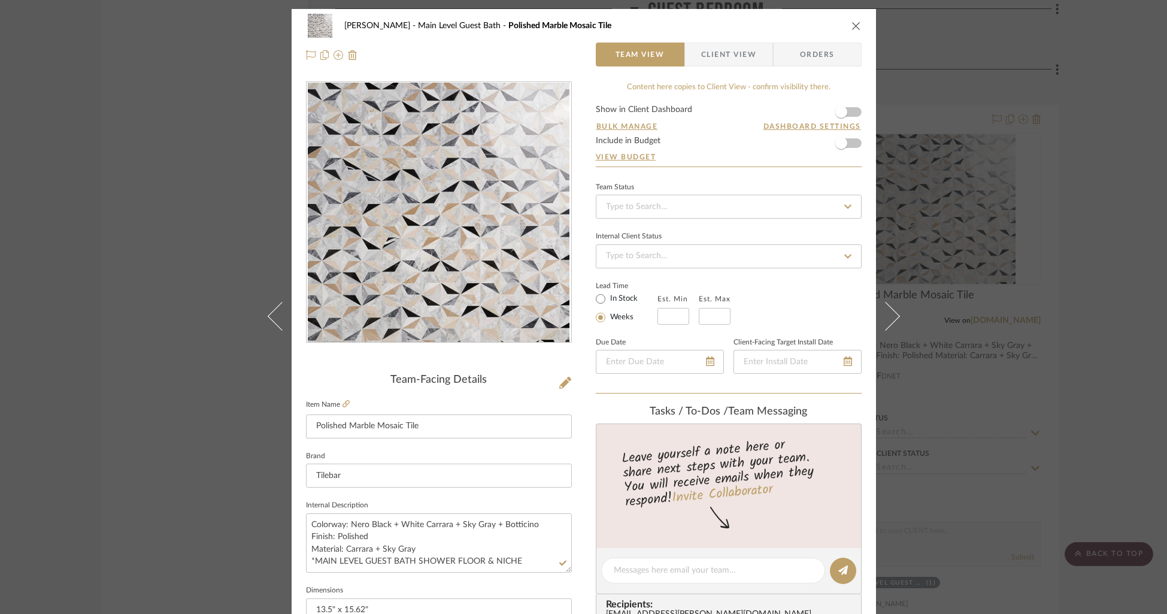
click at [852, 26] on icon "close" at bounding box center [857, 26] width 10 height 10
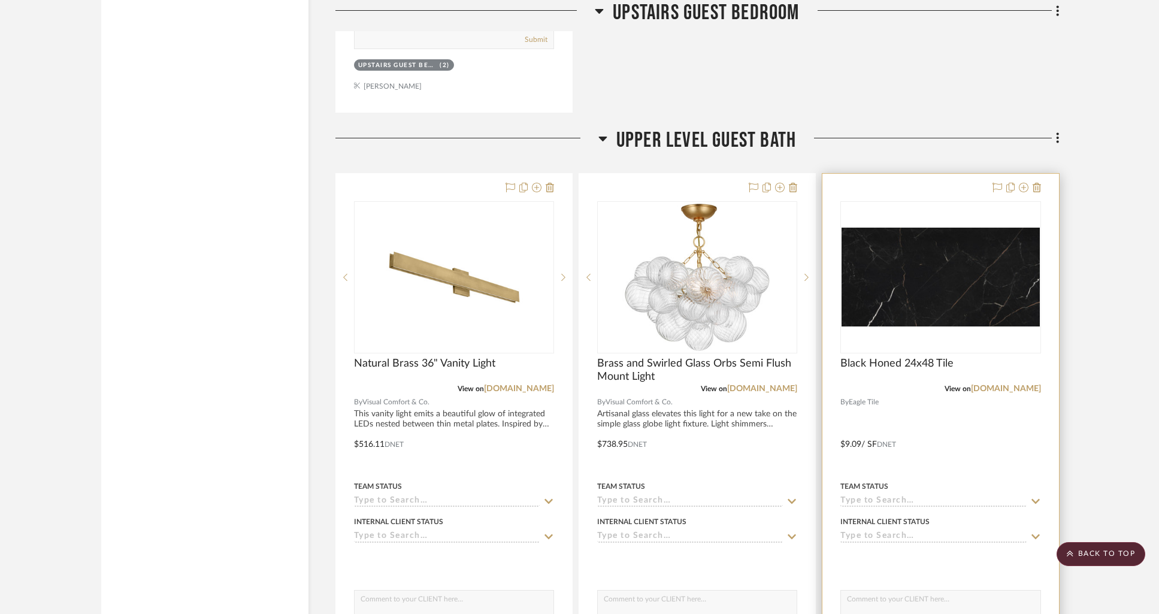
scroll to position [12228, 0]
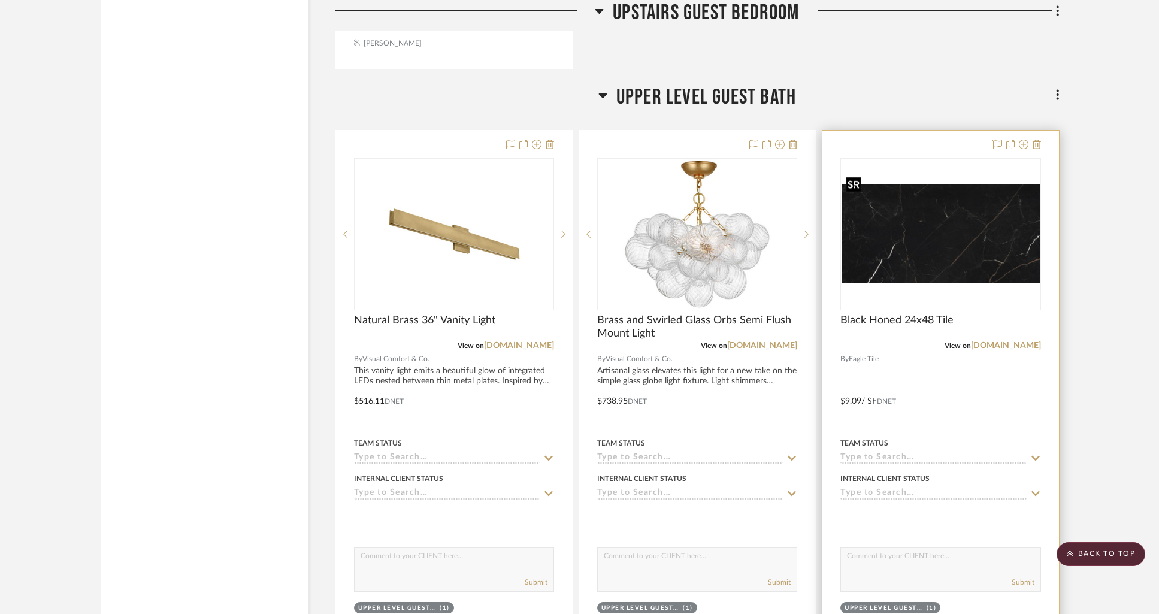
click at [0, 0] on img at bounding box center [0, 0] width 0 height 0
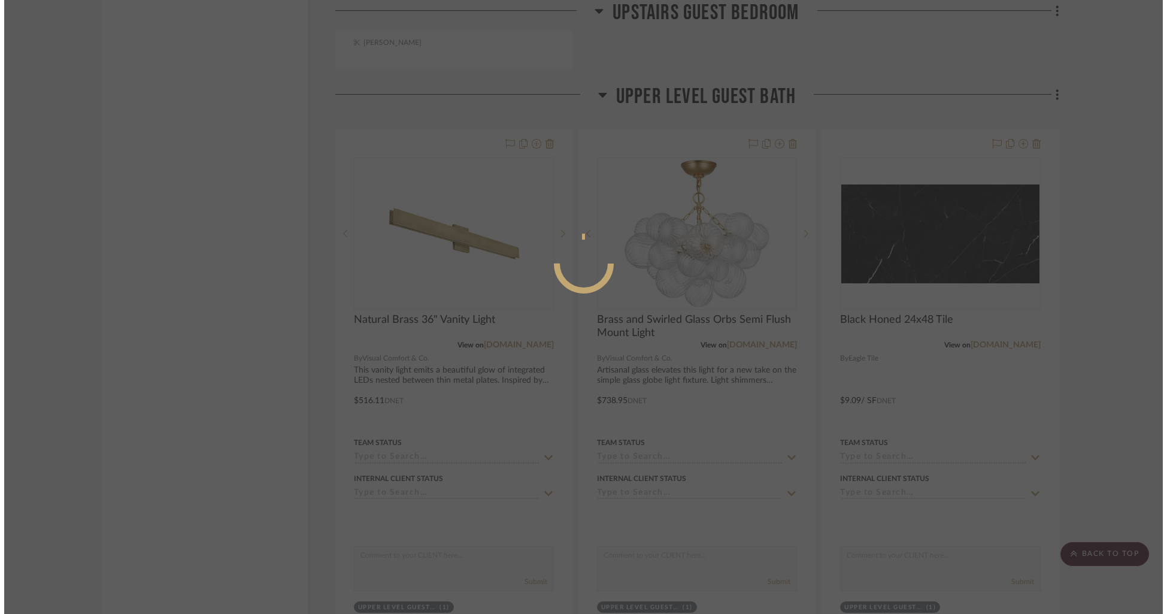
scroll to position [0, 0]
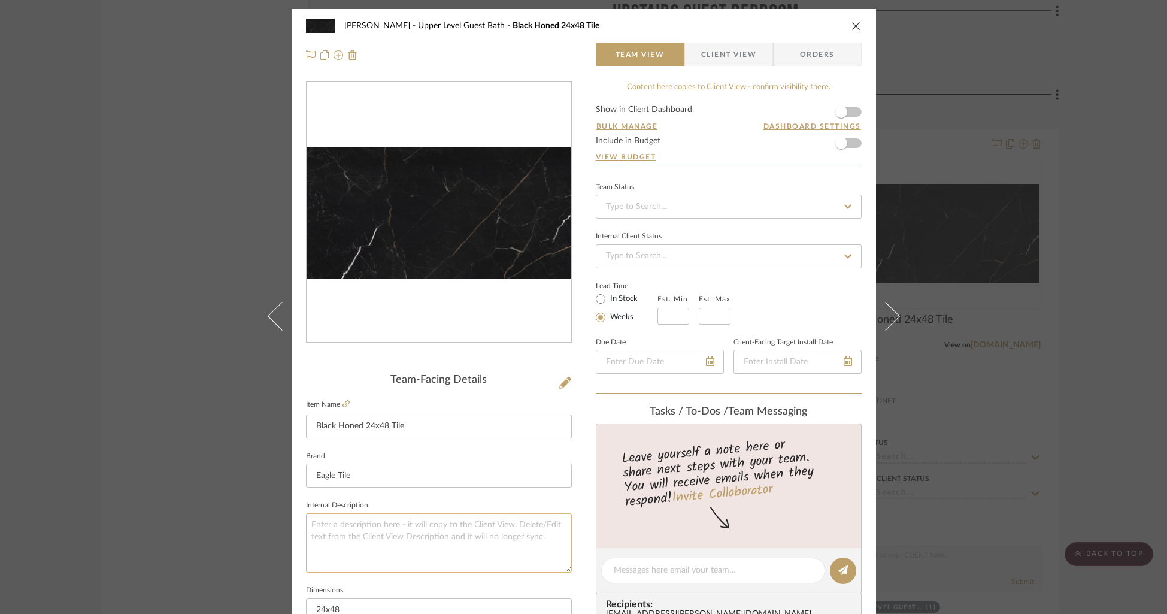
click at [315, 538] on textarea at bounding box center [439, 542] width 266 height 59
type textarea "*UPPER LEVEL GUEST BATH"
type textarea "*UPPER LEVEL GUEST BATH FLOOR"
type textarea "*UPPER LEVEL GUEST BATH FLOOR & SHOWER WALLS"
click at [712, 157] on link "View Budget" at bounding box center [729, 157] width 266 height 10
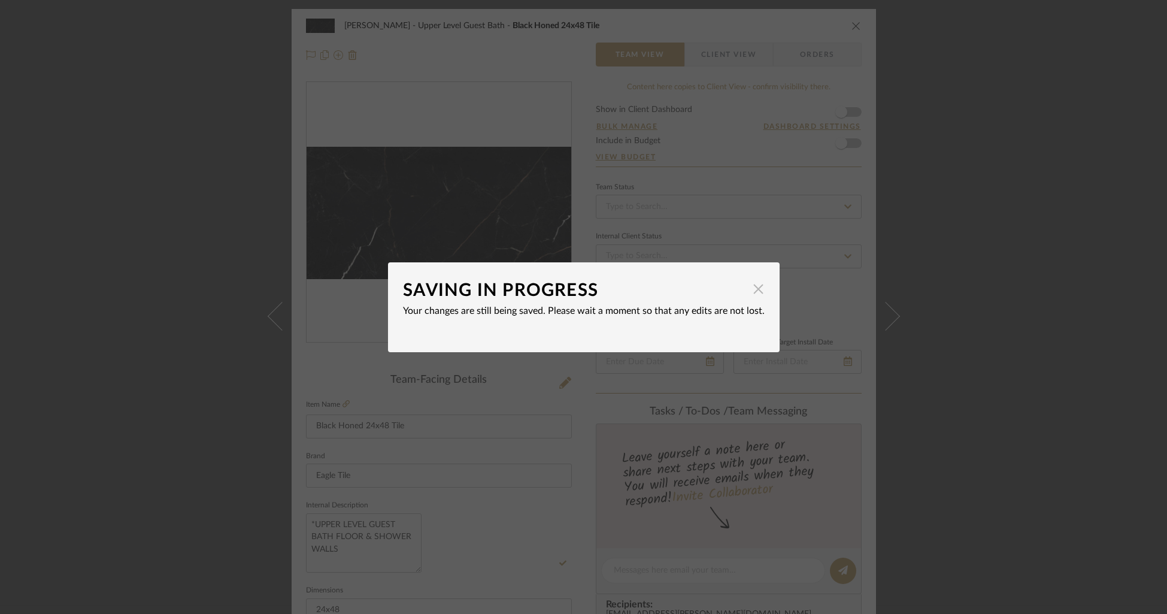
click at [756, 292] on span "button" at bounding box center [759, 289] width 24 height 24
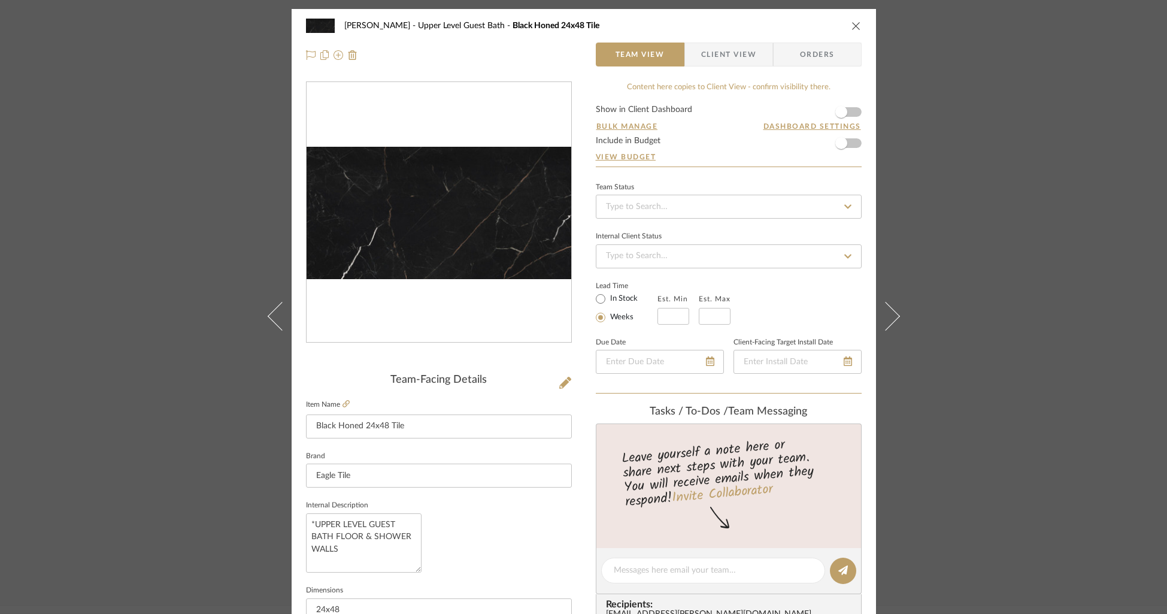
click at [854, 27] on icon "close" at bounding box center [857, 26] width 10 height 10
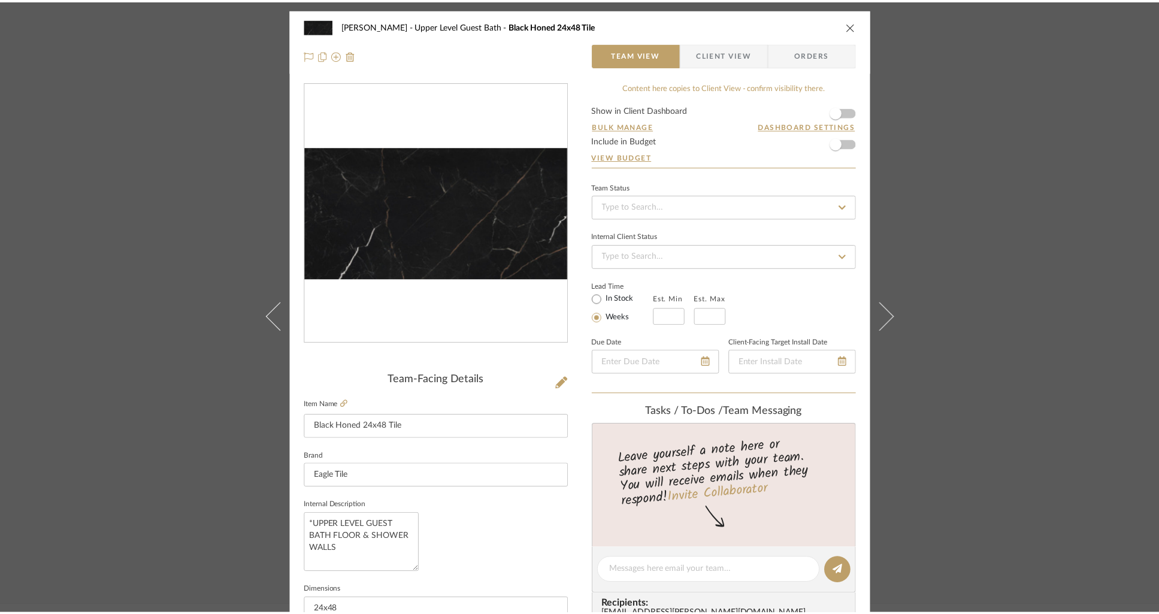
scroll to position [89, 0]
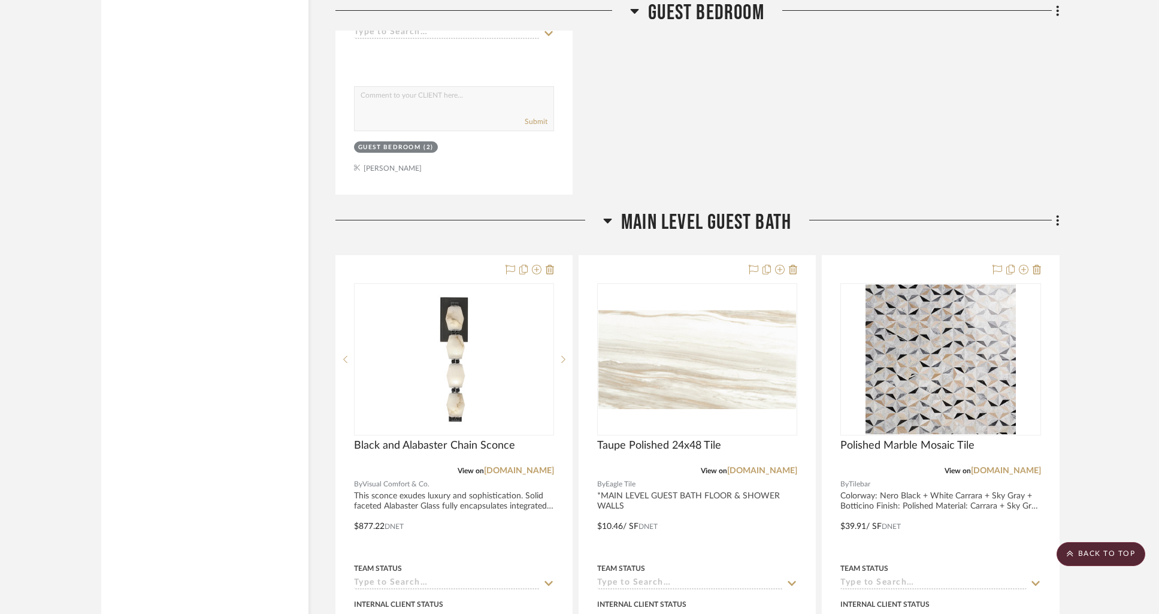
scroll to position [9797, 0]
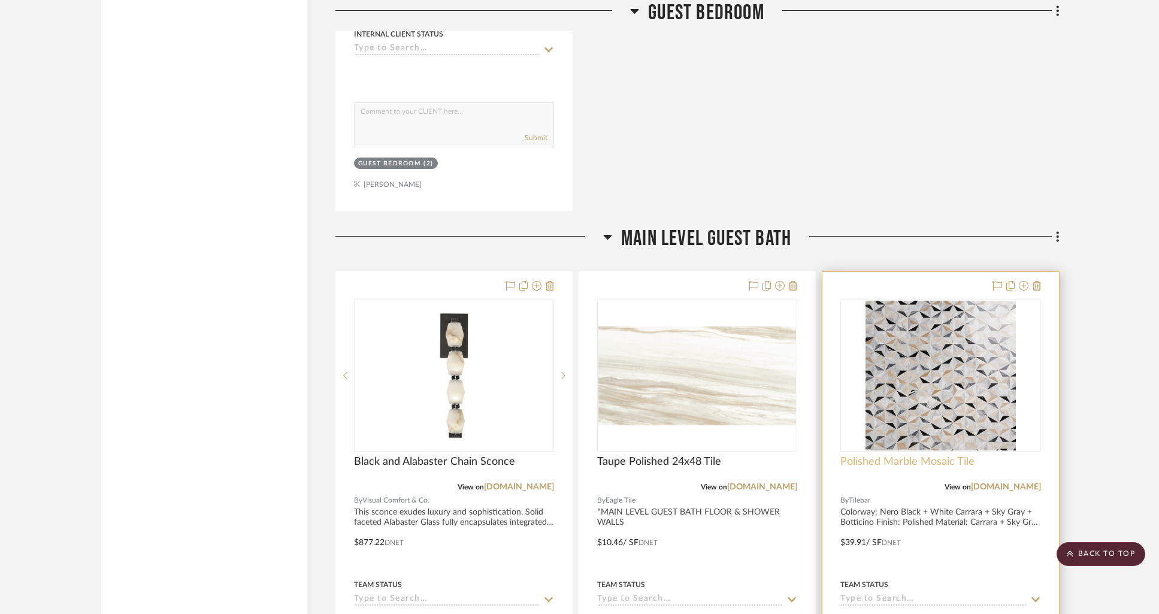
click at [912, 455] on span "Polished Marble Mosaic Tile" at bounding box center [907, 461] width 134 height 13
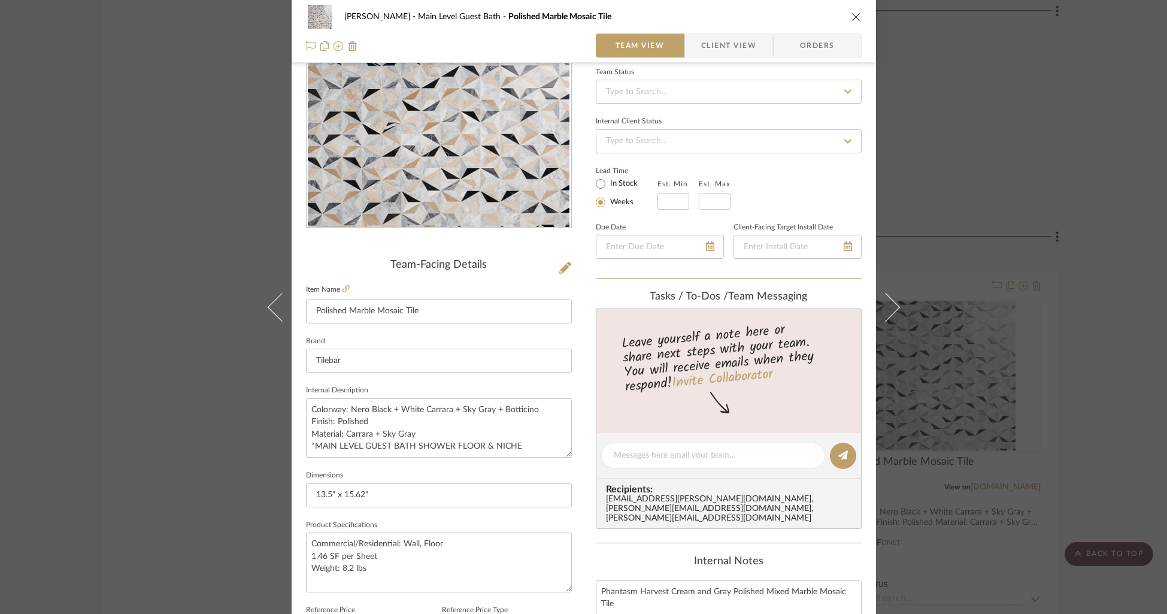
scroll to position [120, 0]
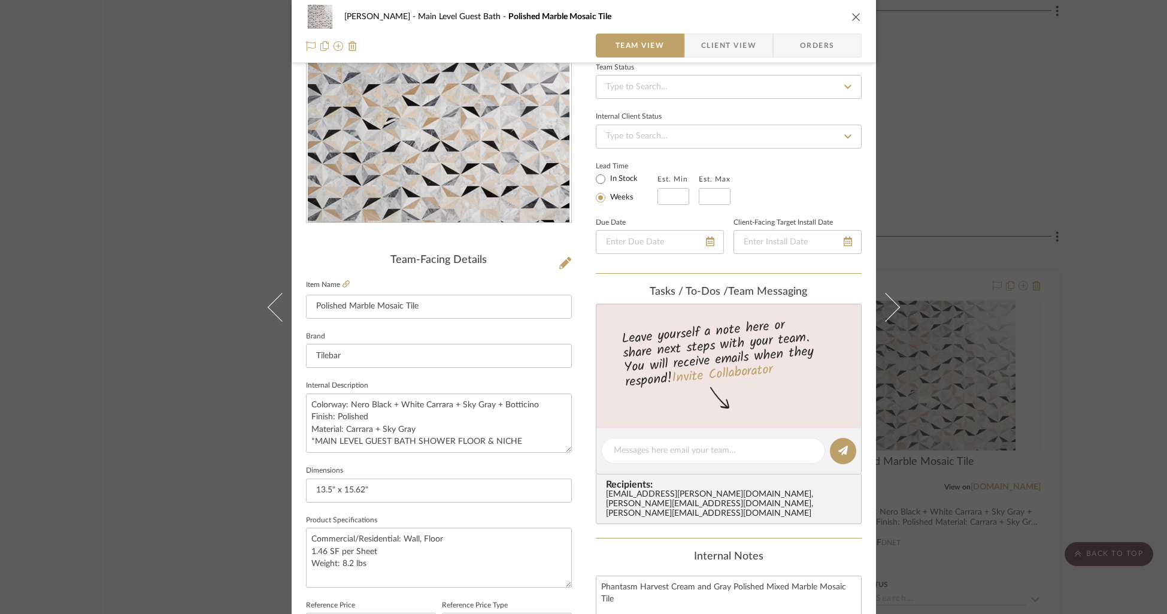
click at [852, 14] on icon "close" at bounding box center [857, 17] width 10 height 10
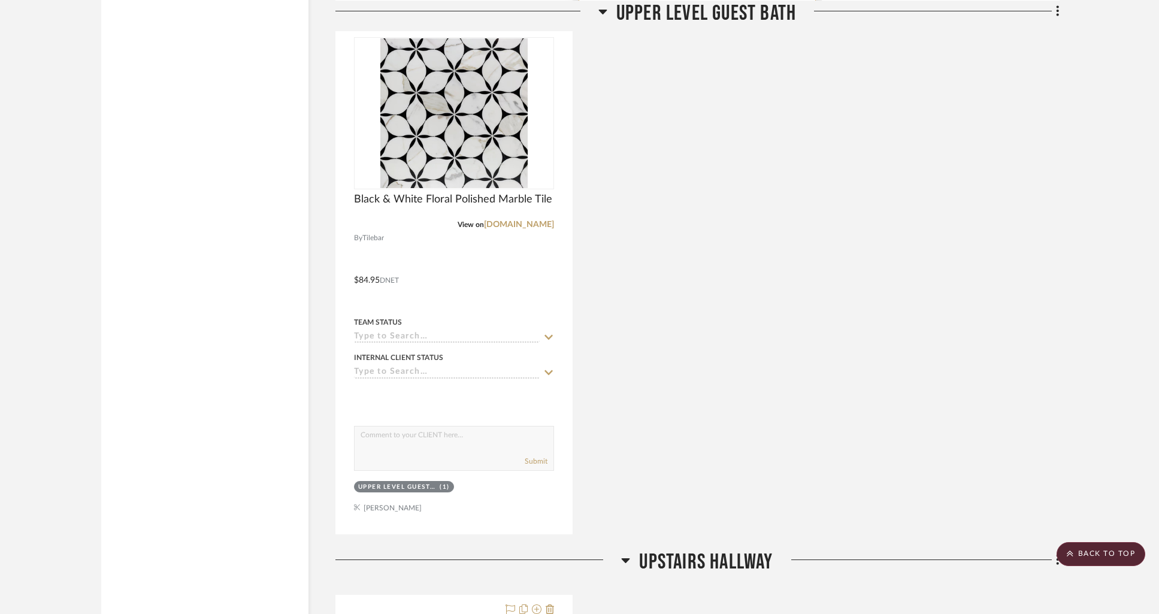
scroll to position [12878, 0]
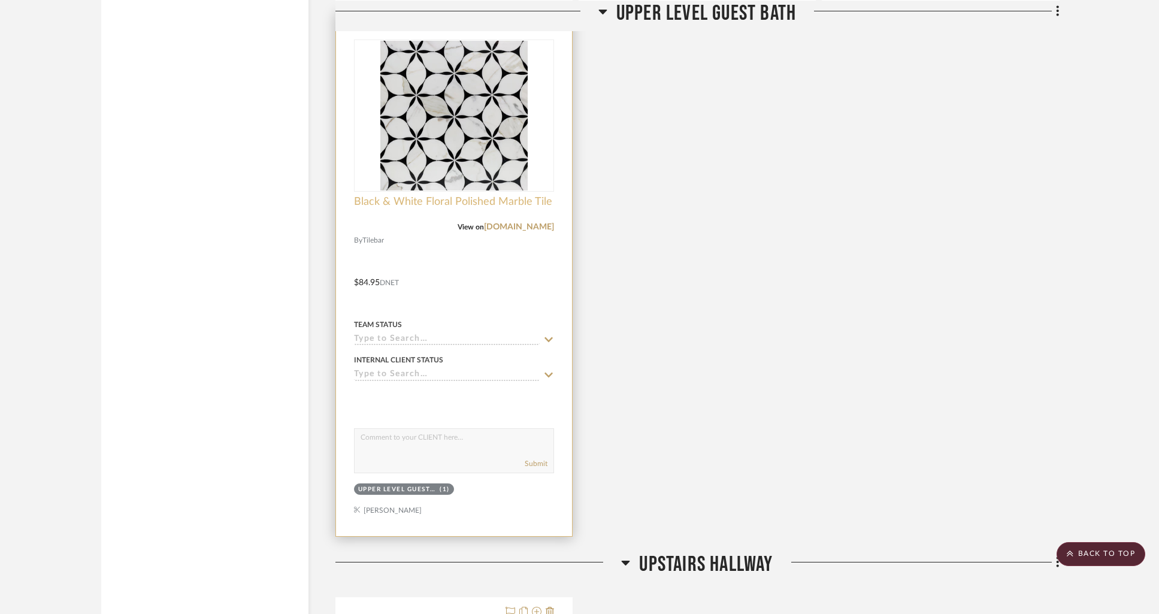
click at [406, 195] on span "Black & White Floral Polished Marble Tile" at bounding box center [453, 201] width 198 height 13
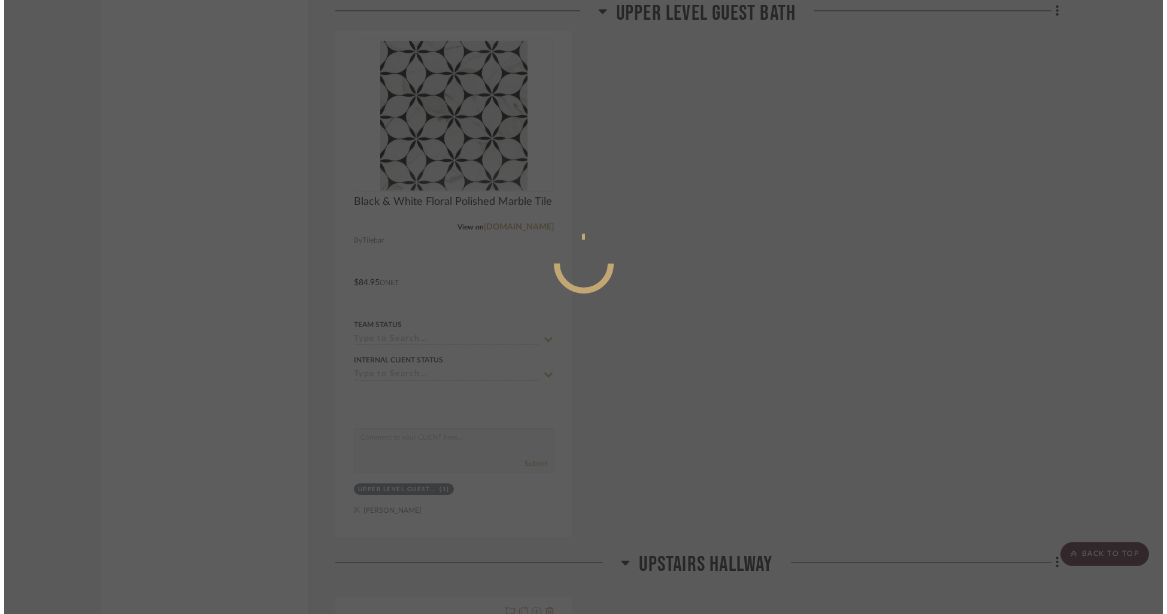
scroll to position [0, 0]
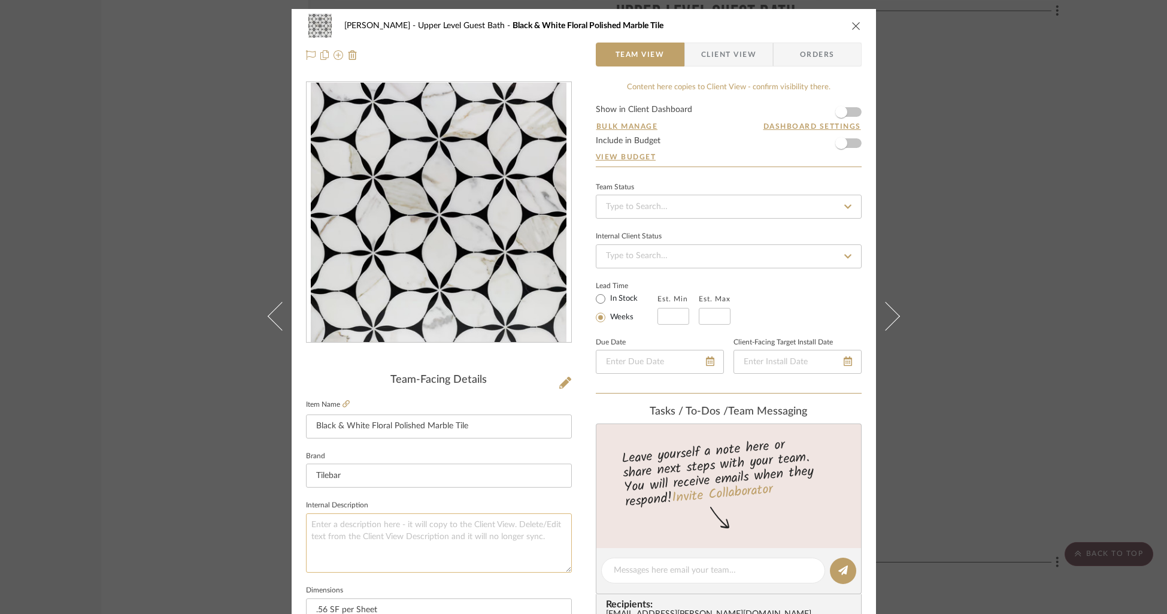
click at [385, 527] on textarea at bounding box center [439, 542] width 266 height 59
type textarea "*"
type textarea "*UPPER LEVEL GUEST BATH"
type textarea "*UPPER LEVEL GUEST BATH & SHOWER FLOOR"
type textarea "*UPPER LEVEL GUEST BATH & SHOWER FLOOR & NICHE"
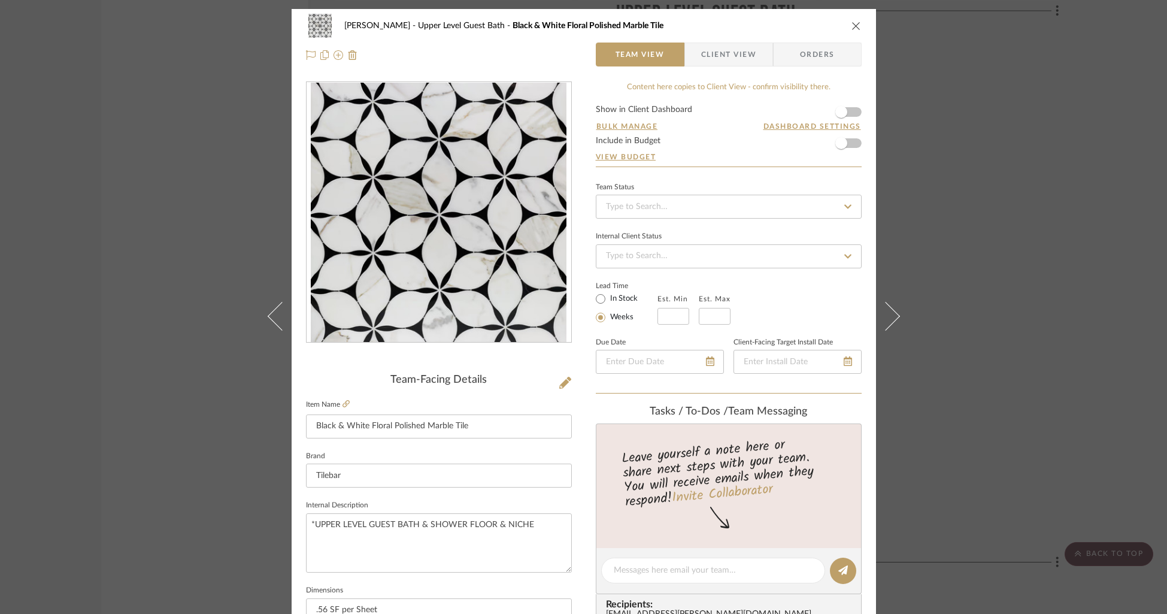
click at [706, 231] on div "Internal Client Status" at bounding box center [729, 248] width 266 height 40
click at [853, 23] on icon "close" at bounding box center [857, 26] width 10 height 10
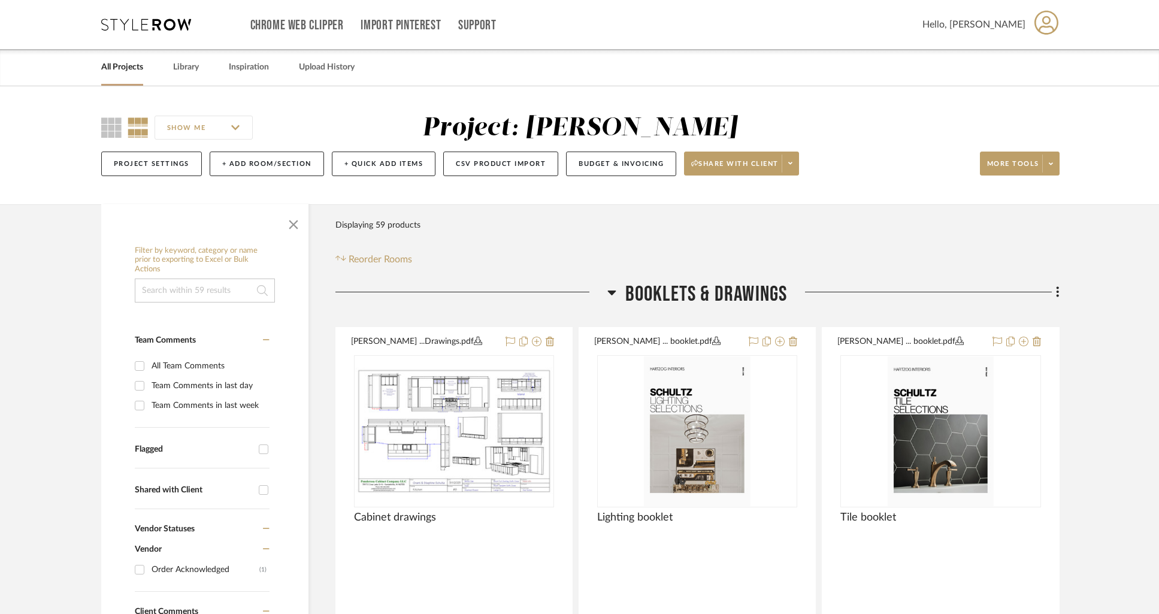
click at [117, 71] on link "All Projects" at bounding box center [122, 67] width 42 height 16
